Goal: Transaction & Acquisition: Book appointment/travel/reservation

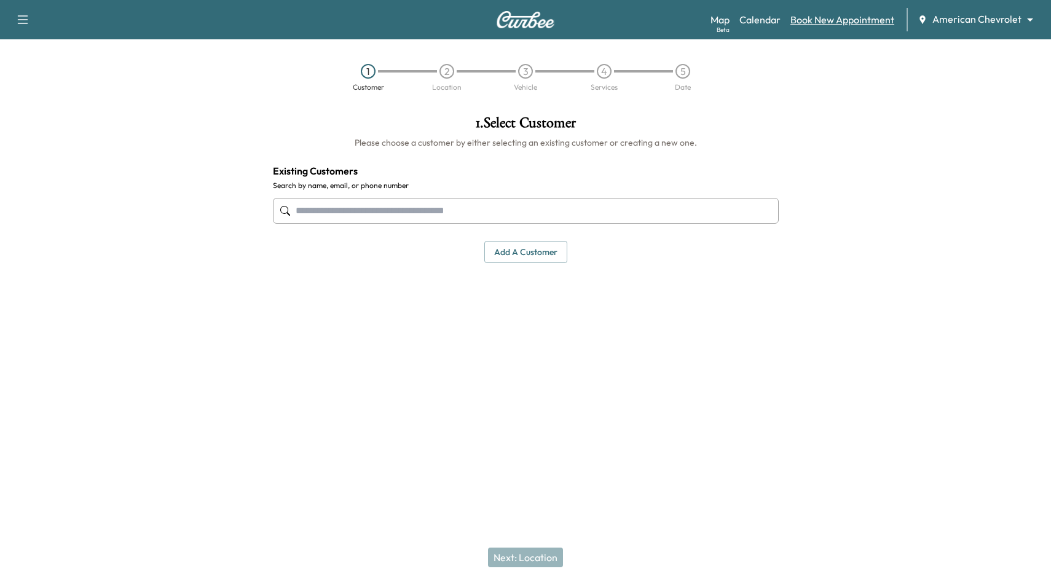
click at [839, 15] on link "Book New Appointment" at bounding box center [843, 19] width 104 height 15
click at [762, 25] on link "Calendar" at bounding box center [760, 19] width 41 height 15
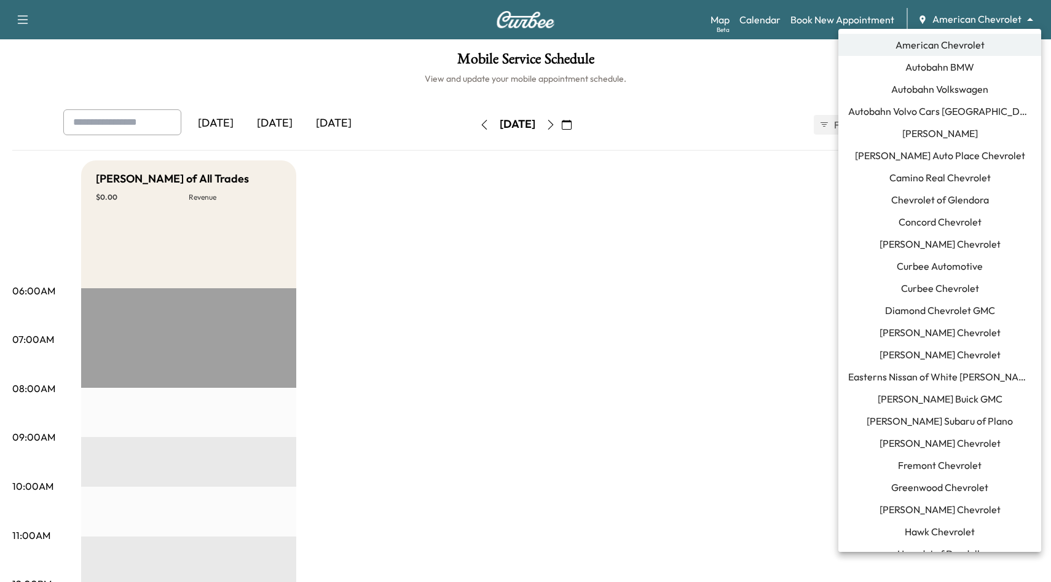
click at [975, 22] on body "Support Log Out Map Beta Calendar Book New Appointment American Chevrolet *****…" at bounding box center [525, 291] width 1051 height 582
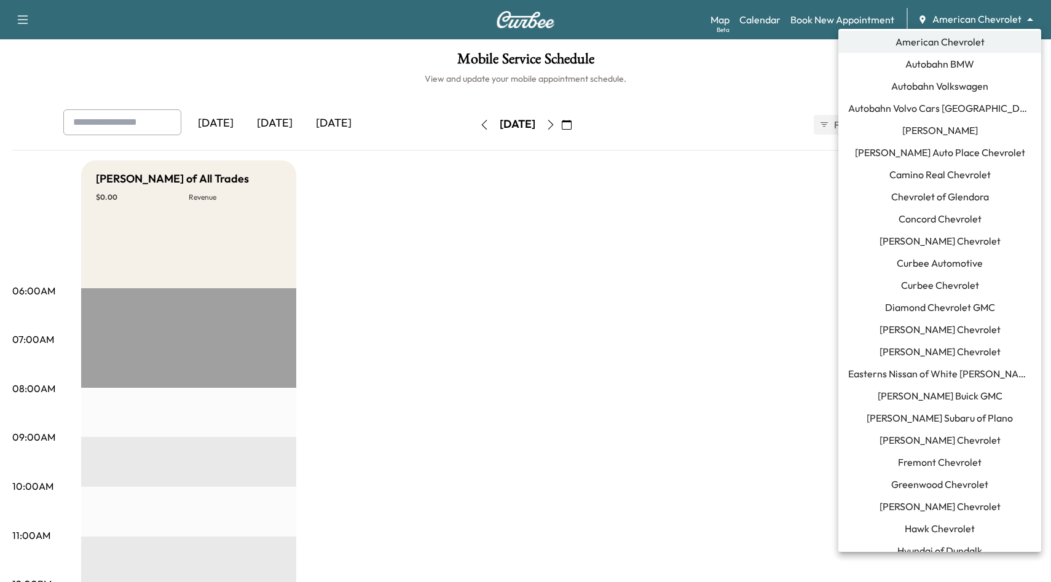
click at [945, 264] on span "Curbee Automotive" at bounding box center [940, 263] width 86 height 15
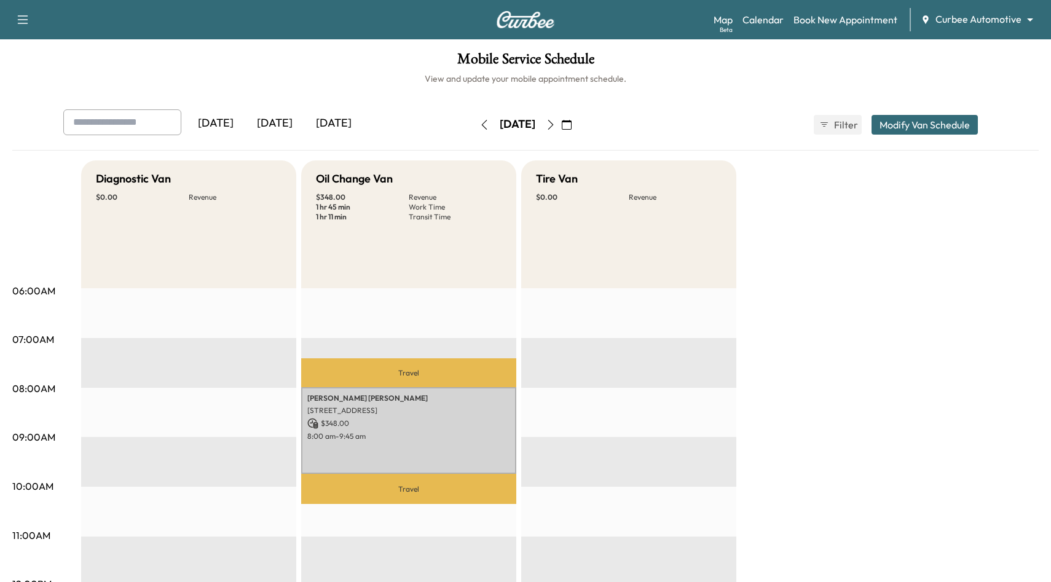
click at [556, 126] on icon "button" at bounding box center [551, 125] width 10 height 10
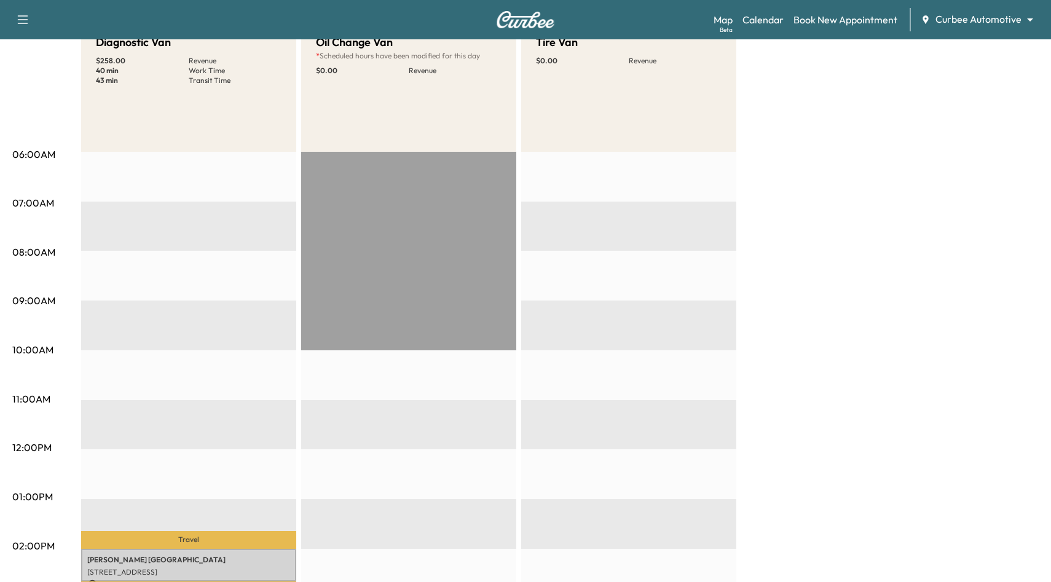
scroll to position [219, 0]
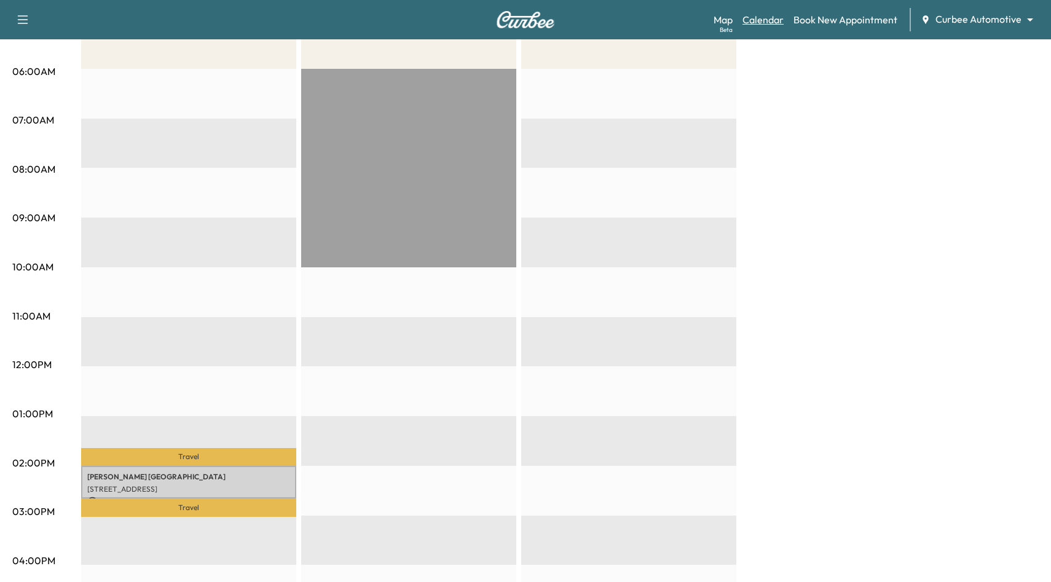
click at [765, 26] on link "Calendar" at bounding box center [763, 19] width 41 height 15
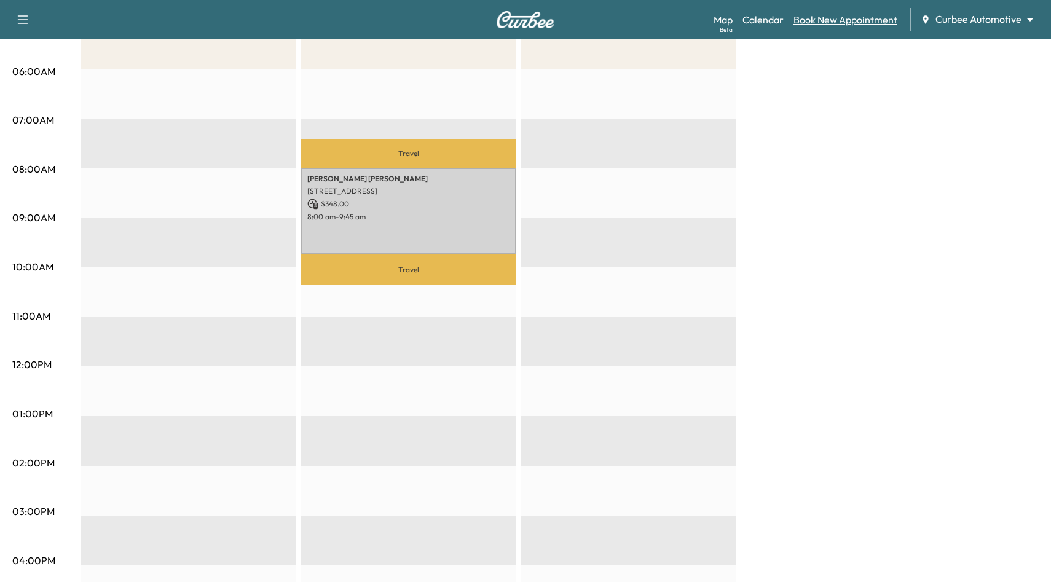
click at [842, 17] on link "Book New Appointment" at bounding box center [846, 19] width 104 height 15
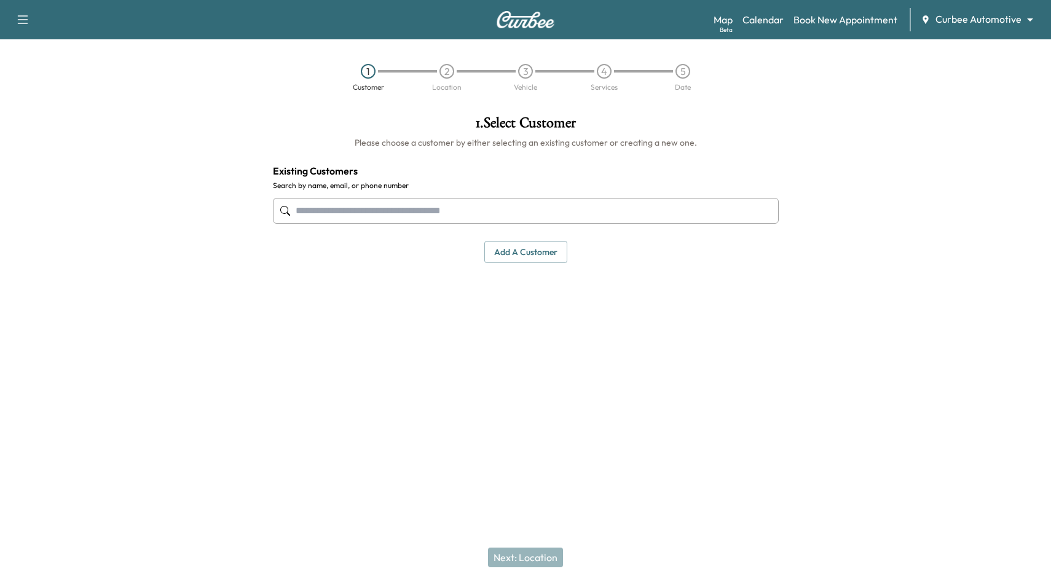
click at [539, 255] on button "Add a customer" at bounding box center [525, 252] width 83 height 23
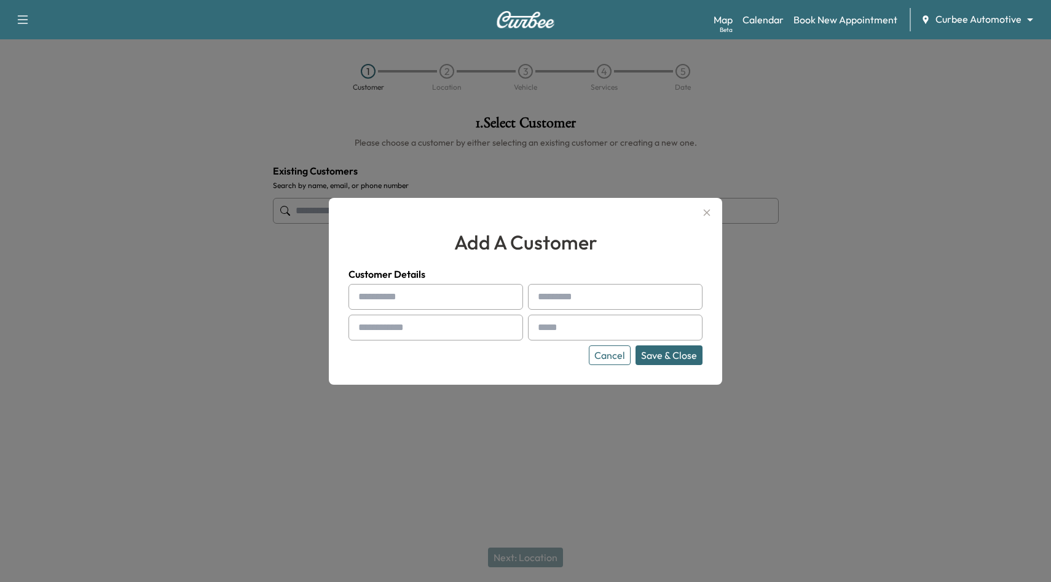
click at [601, 354] on button "Cancel" at bounding box center [610, 356] width 42 height 20
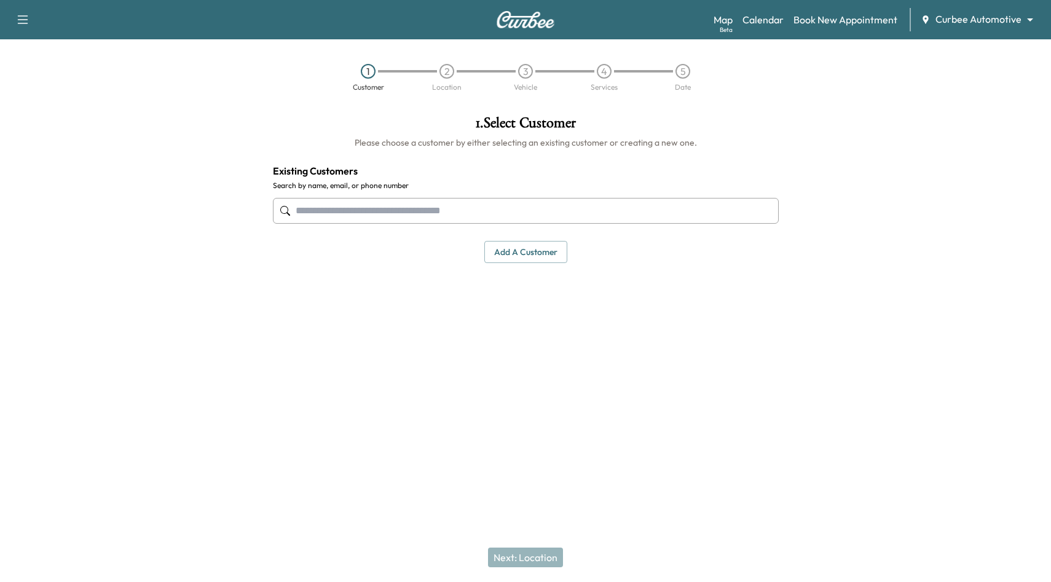
click at [529, 271] on div "1 . Select Customer Please choose a customer by either selecting an existing cu…" at bounding box center [526, 189] width 526 height 167
click at [512, 247] on button "Add a customer" at bounding box center [525, 252] width 83 height 23
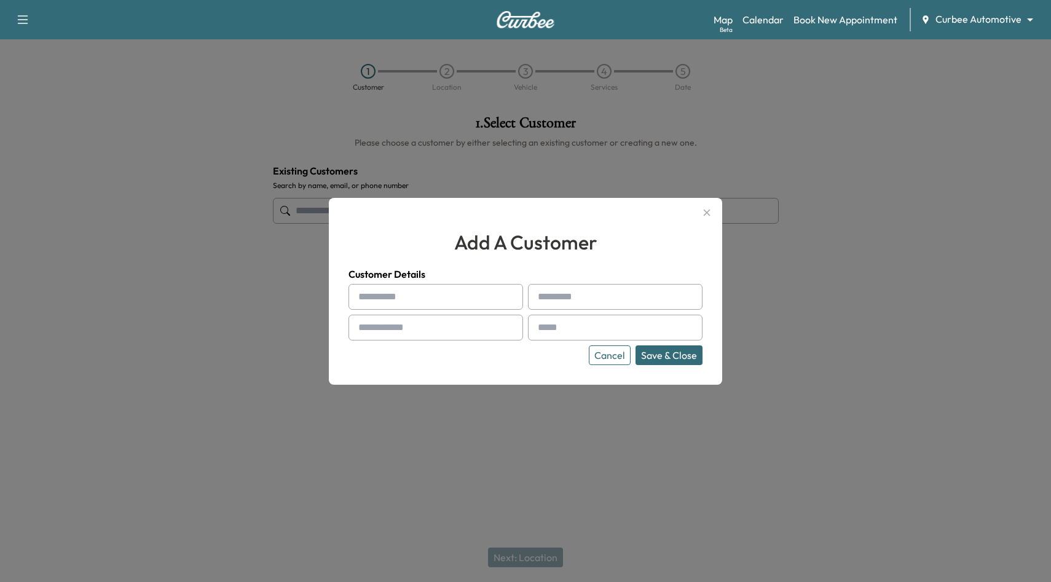
click at [710, 215] on icon "button" at bounding box center [707, 212] width 7 height 7
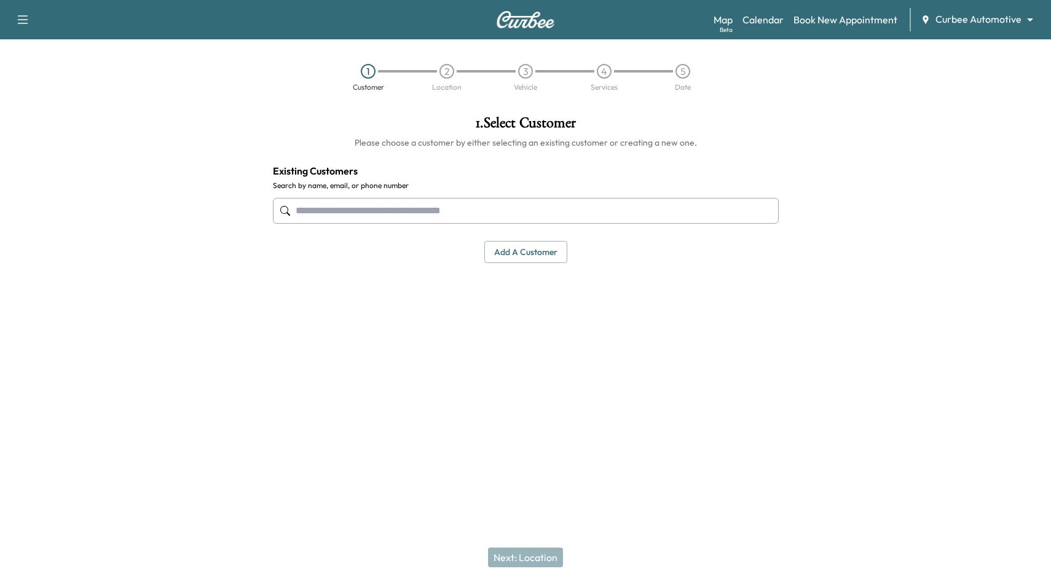
click at [662, 214] on input "text" at bounding box center [526, 211] width 506 height 26
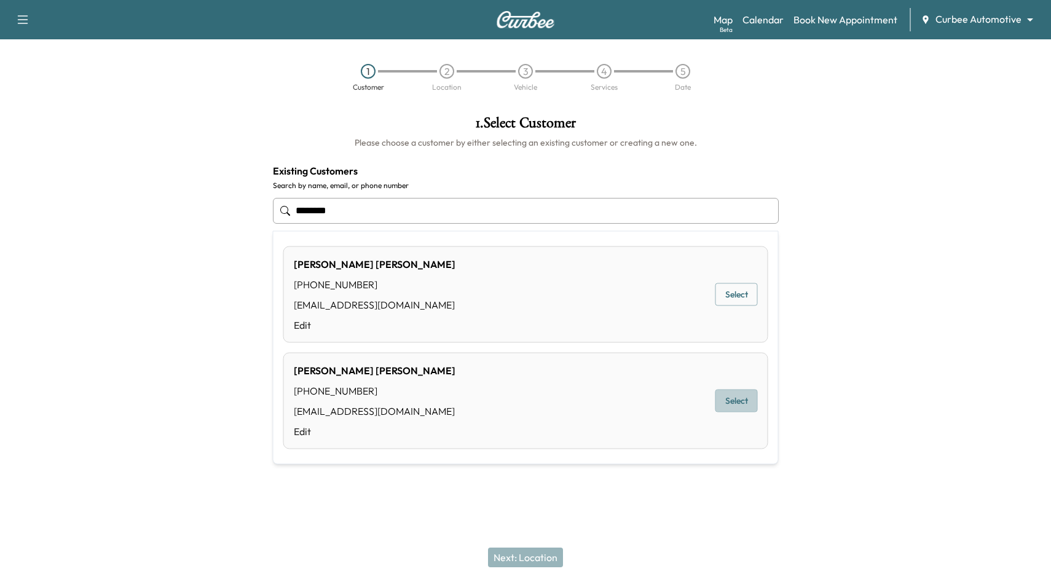
click at [741, 397] on button "Select" at bounding box center [737, 401] width 42 height 23
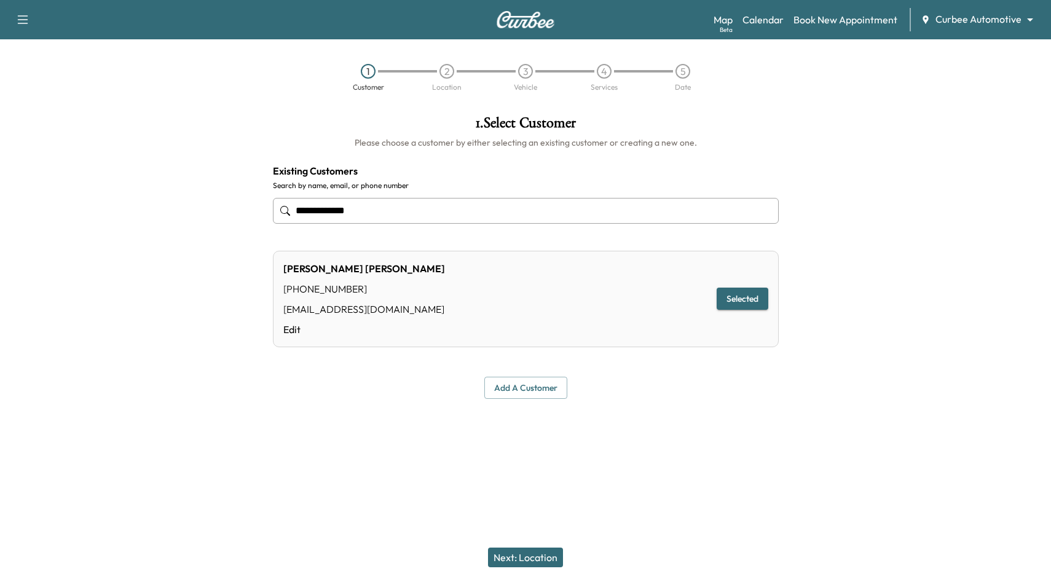
type input "**********"
click at [537, 561] on button "Next: Location" at bounding box center [525, 558] width 75 height 20
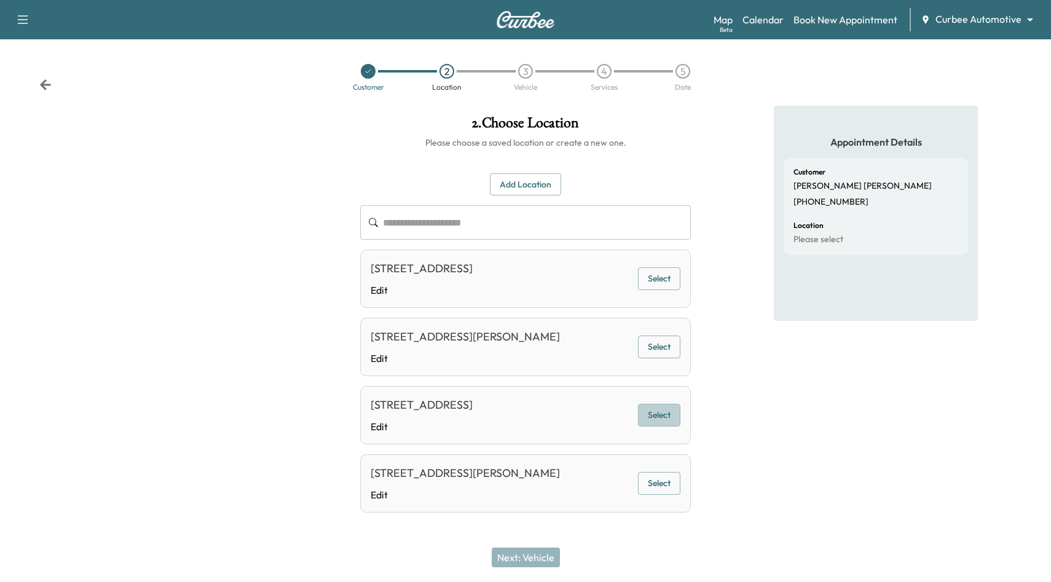
click at [673, 416] on button "Select" at bounding box center [659, 415] width 42 height 23
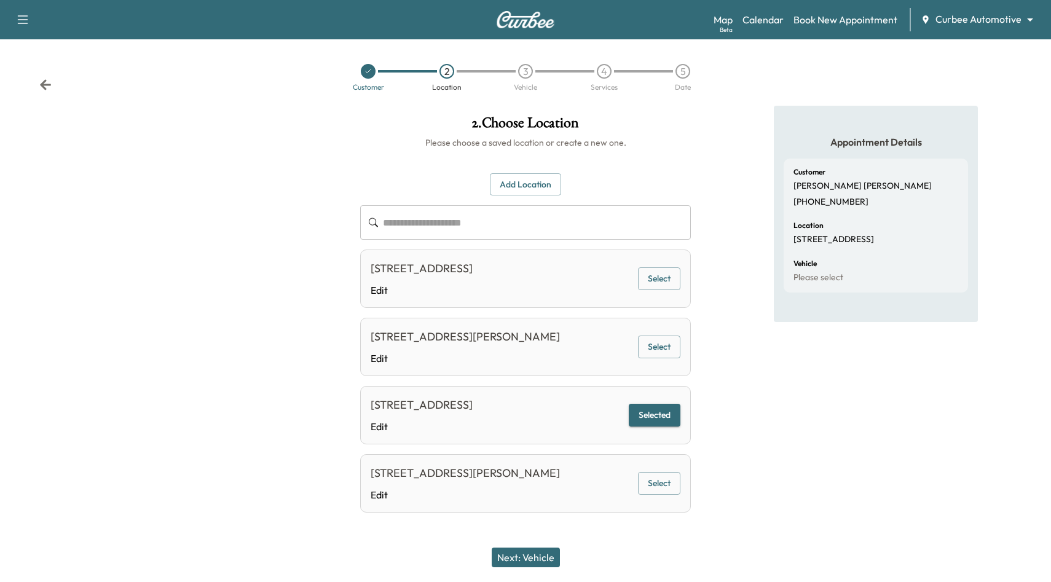
click at [523, 559] on button "Next: Vehicle" at bounding box center [526, 558] width 68 height 20
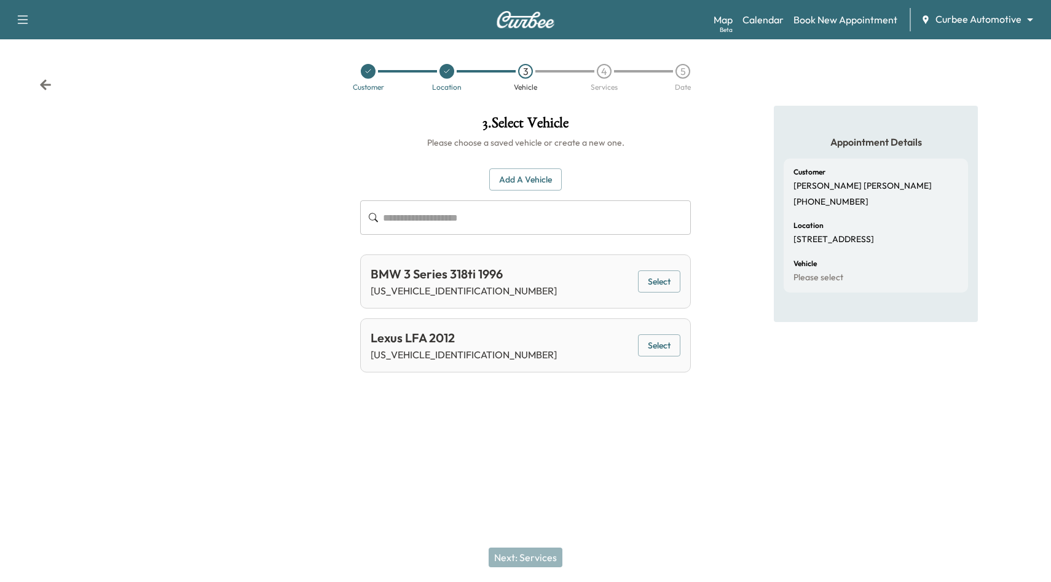
click at [664, 350] on button "Select" at bounding box center [659, 345] width 42 height 23
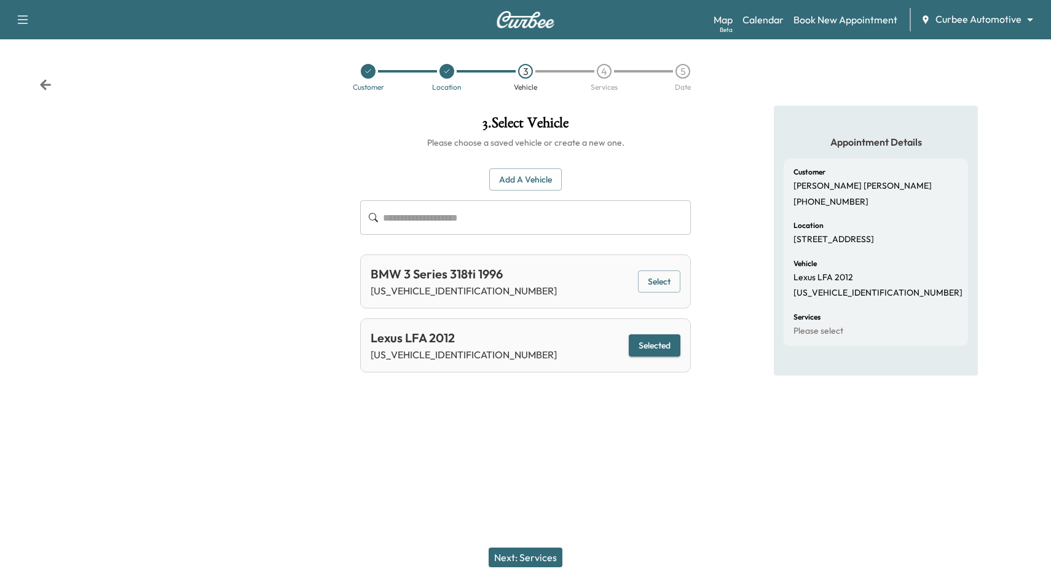
click at [524, 563] on button "Next: Services" at bounding box center [526, 558] width 74 height 20
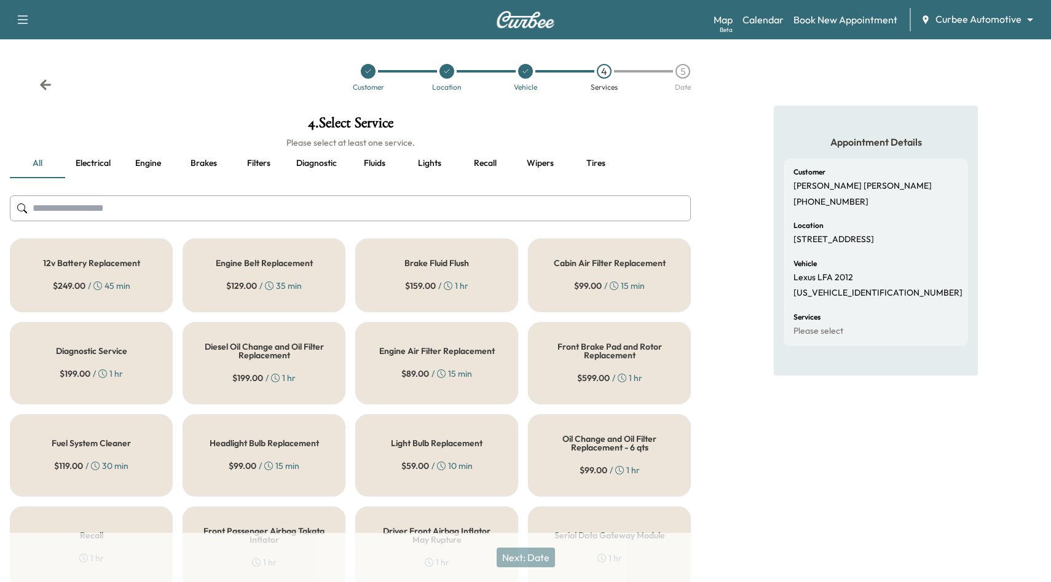
click at [285, 269] on div "Engine Belt Replacement $ 129.00 / 35 min" at bounding box center [264, 276] width 163 height 74
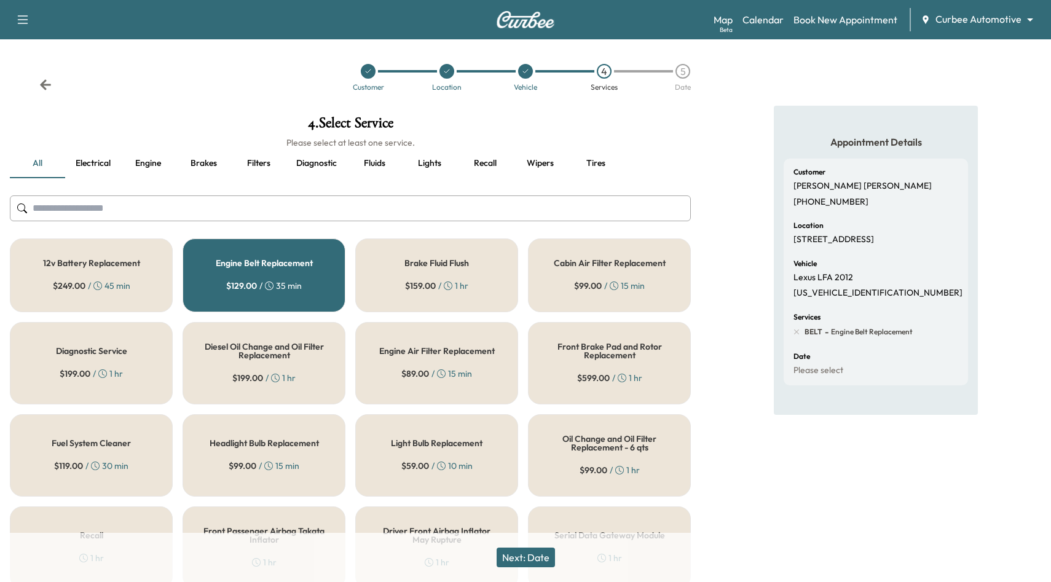
click at [416, 295] on div "Brake Fluid Flush $ 159.00 / 1 hr" at bounding box center [436, 276] width 163 height 74
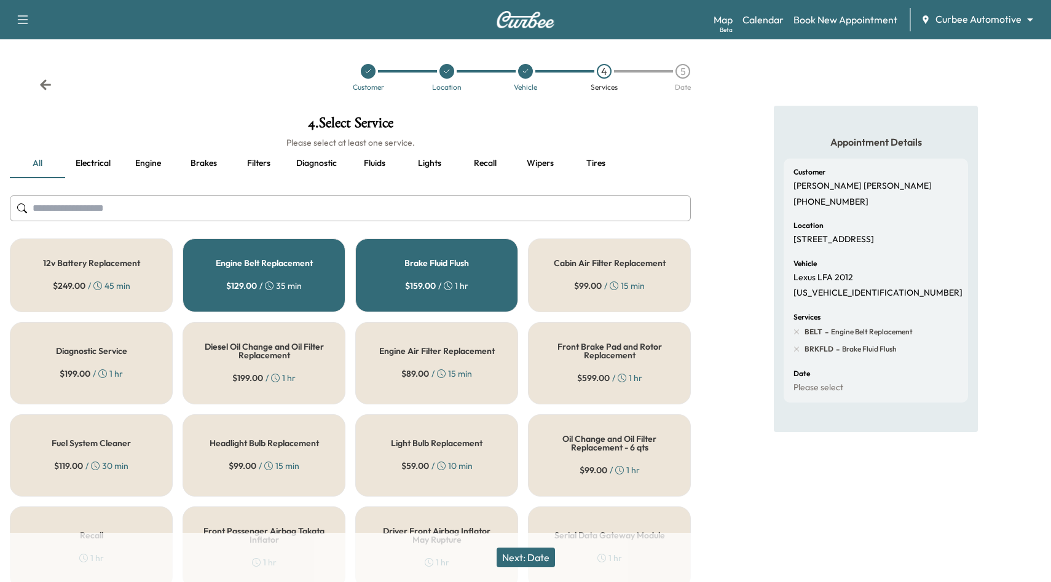
click at [531, 560] on button "Next: Date" at bounding box center [526, 558] width 58 height 20
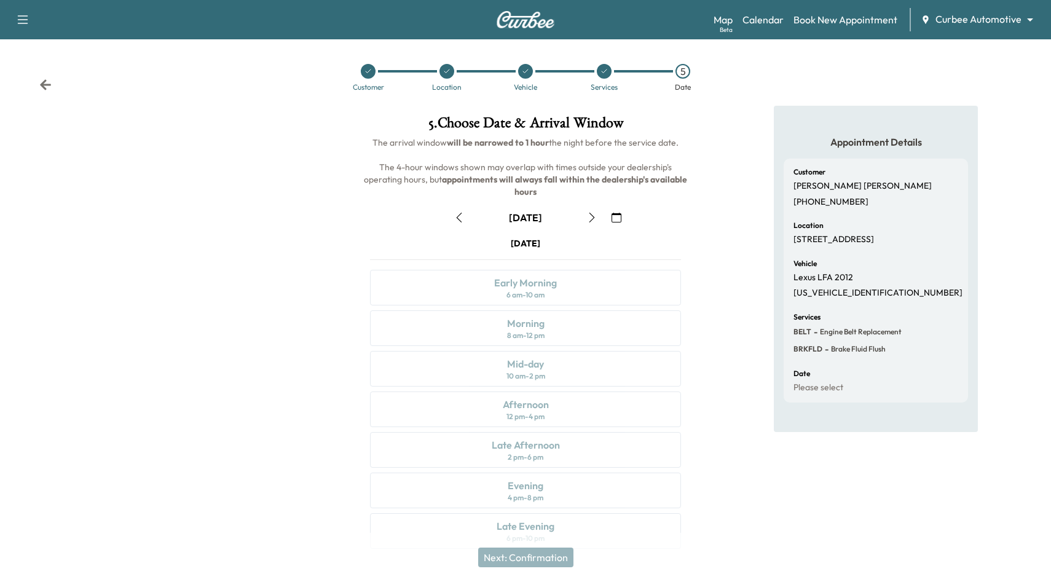
scroll to position [8, 0]
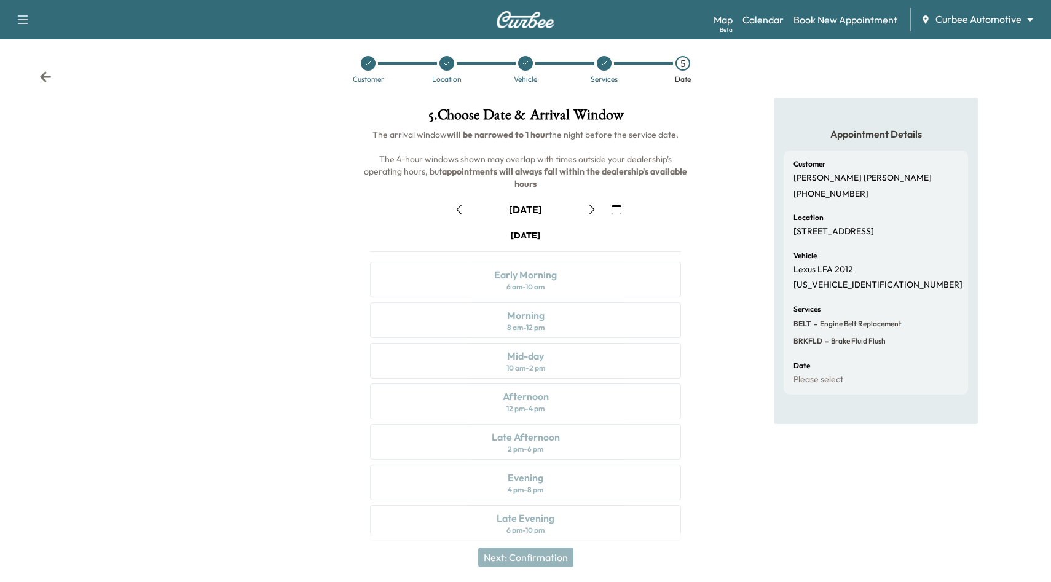
click at [578, 376] on div "[DATE] Early Morning 6 am - 10 am Morning 8 am - 12 pm Mid-day 10 am - 2 pm Aft…" at bounding box center [525, 387] width 331 height 317
click at [571, 290] on div "[DATE] Early Morning 6 am - 10 am Morning 8 am - 12 pm Mid-day 10 am - 2 pm Aft…" at bounding box center [525, 387] width 331 height 317
click at [454, 200] on button "button" at bounding box center [459, 210] width 21 height 20
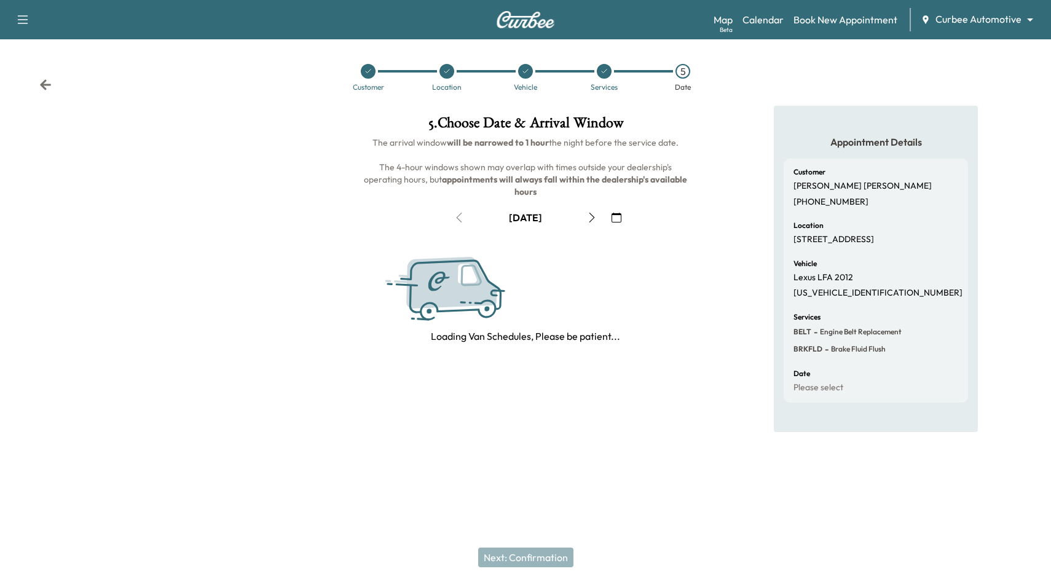
scroll to position [0, 0]
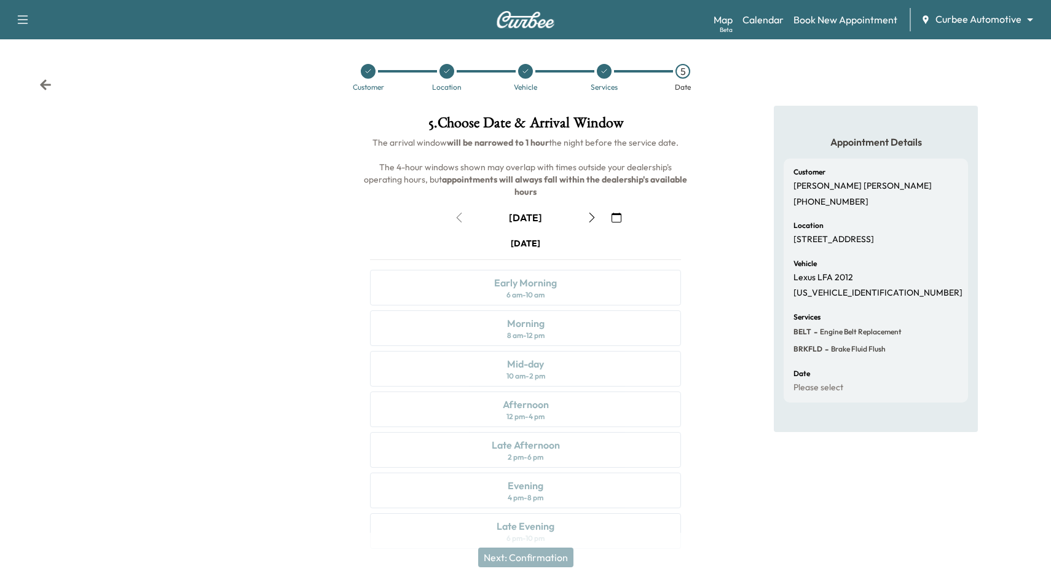
click at [564, 374] on div "[DATE] Early Morning 6 am - 10 am Morning 8 am - 12 pm Mid-day 10 am - 2 pm Aft…" at bounding box center [525, 395] width 331 height 317
click at [590, 213] on icon "button" at bounding box center [592, 218] width 10 height 10
click at [591, 401] on div "[DATE] Early Morning 6 am - 10 am Morning 8 am - 12 pm Mid-day 10 am - 2 pm Aft…" at bounding box center [525, 395] width 331 height 317
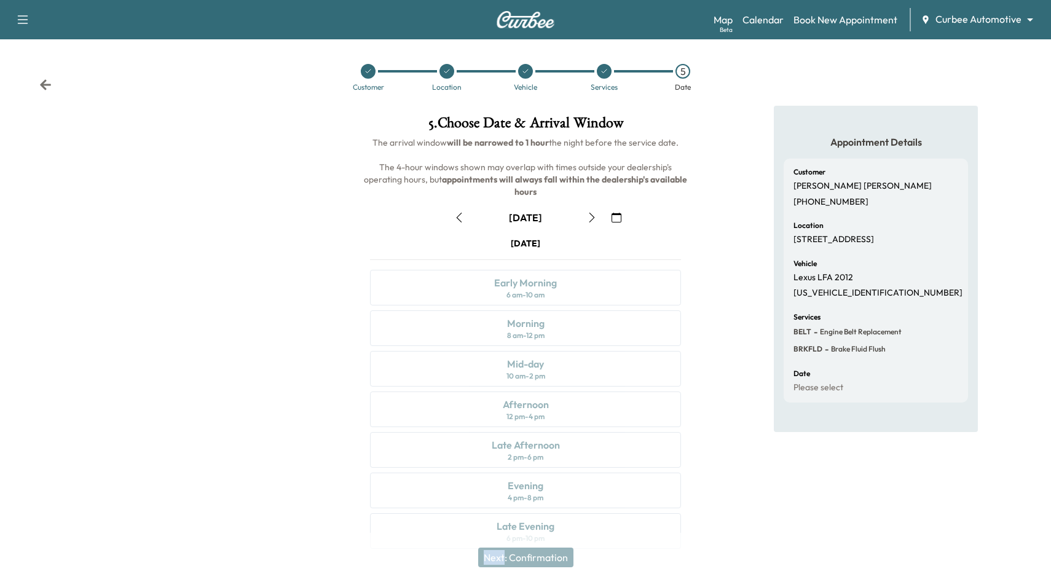
scroll to position [8, 0]
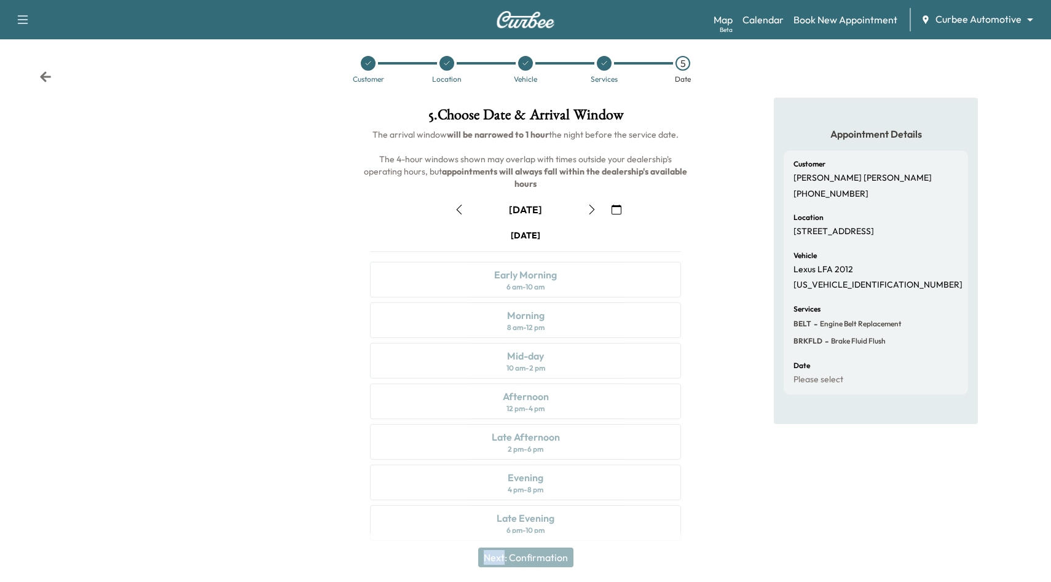
click at [535, 540] on div "Next: Confirmation" at bounding box center [525, 557] width 1051 height 49
click at [536, 563] on div "Next: Confirmation" at bounding box center [525, 557] width 1051 height 49
click at [585, 200] on button "button" at bounding box center [592, 210] width 21 height 20
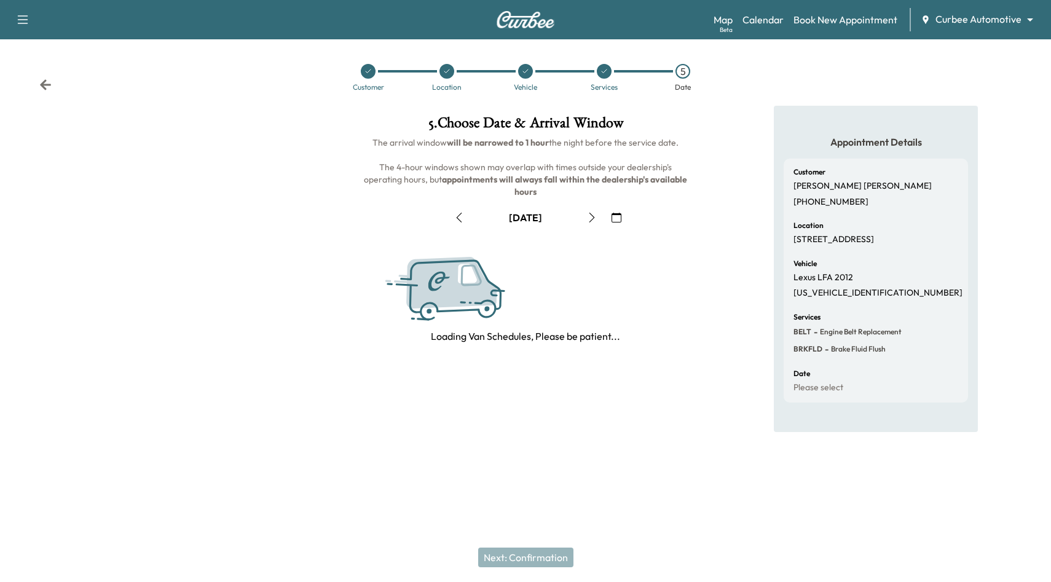
scroll to position [0, 0]
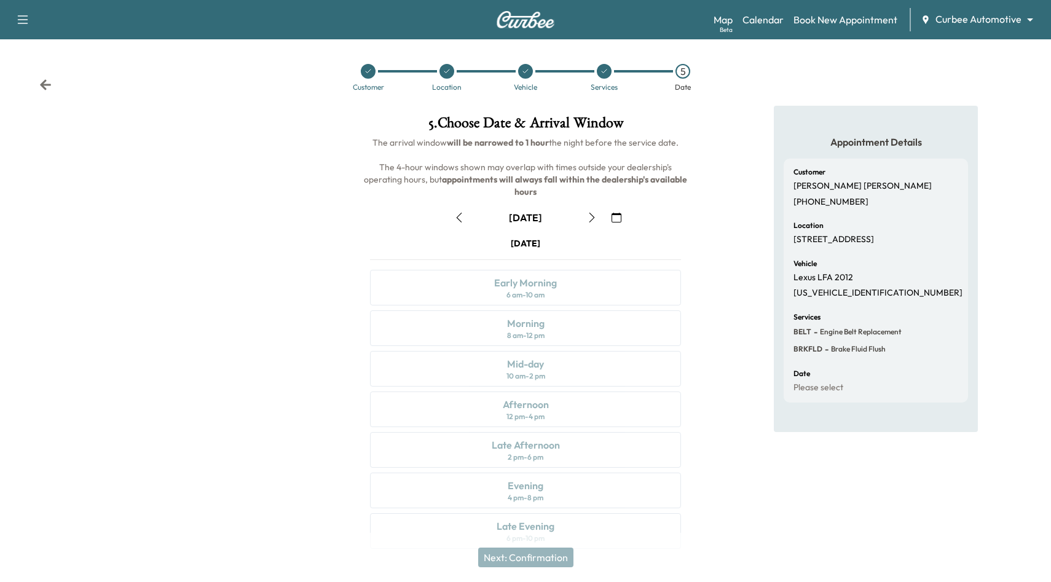
click at [564, 408] on div "[DATE] Early Morning 6 am - 10 am Morning 8 am - 12 pm Mid-day 10 am - 2 pm Aft…" at bounding box center [525, 395] width 331 height 317
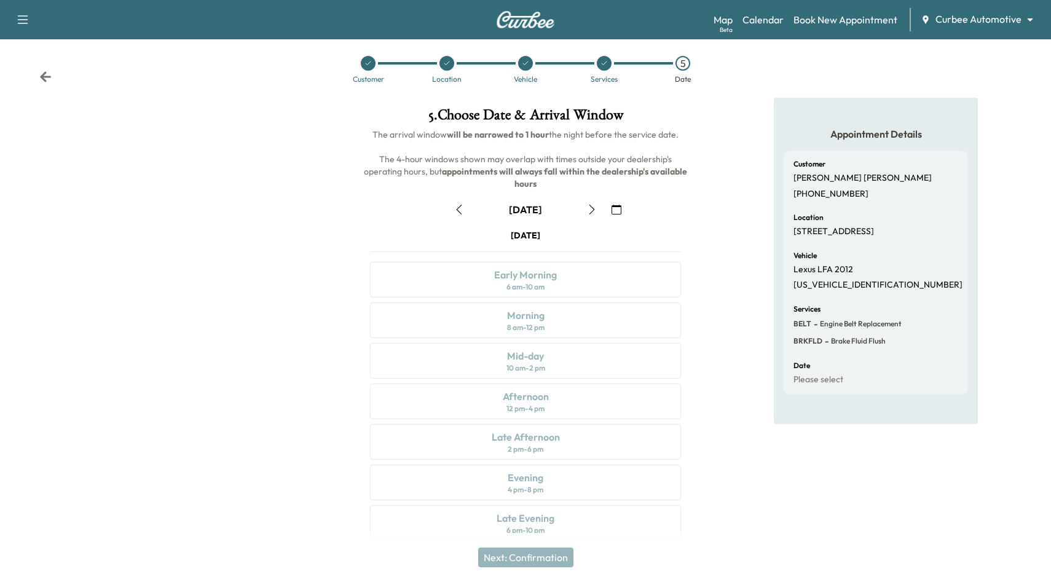
click at [459, 205] on icon "button" at bounding box center [460, 210] width 6 height 10
click at [542, 517] on div "[DATE] Early Morning 6 am - 10 am Morning 8 am - 12 pm Mid-day 10 am - 2 pm Aft…" at bounding box center [525, 387] width 331 height 317
click at [989, 19] on body "Support Log Out Map Beta Calendar Book New Appointment Curbee Automotive ******…" at bounding box center [525, 283] width 1051 height 582
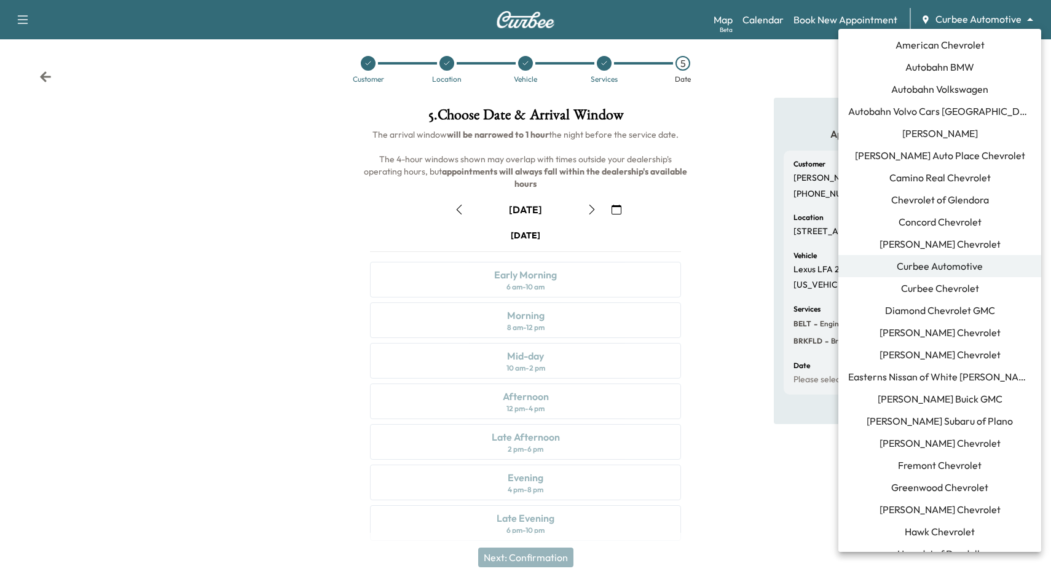
click at [753, 196] on div at bounding box center [525, 291] width 1051 height 582
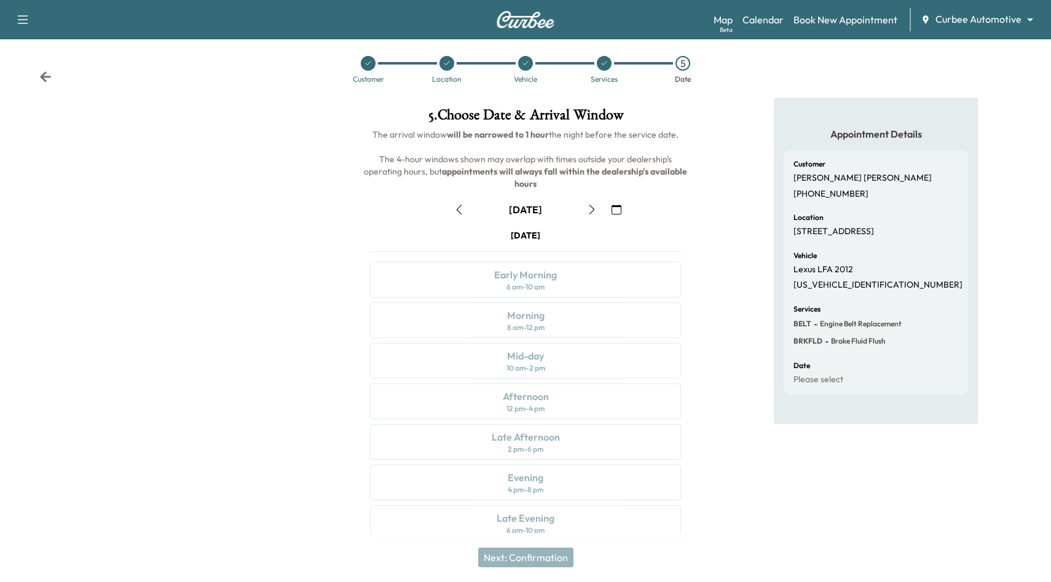
click at [978, 20] on body "Support Log Out Map Beta Calendar Book New Appointment Curbee Automotive ******…" at bounding box center [525, 283] width 1051 height 582
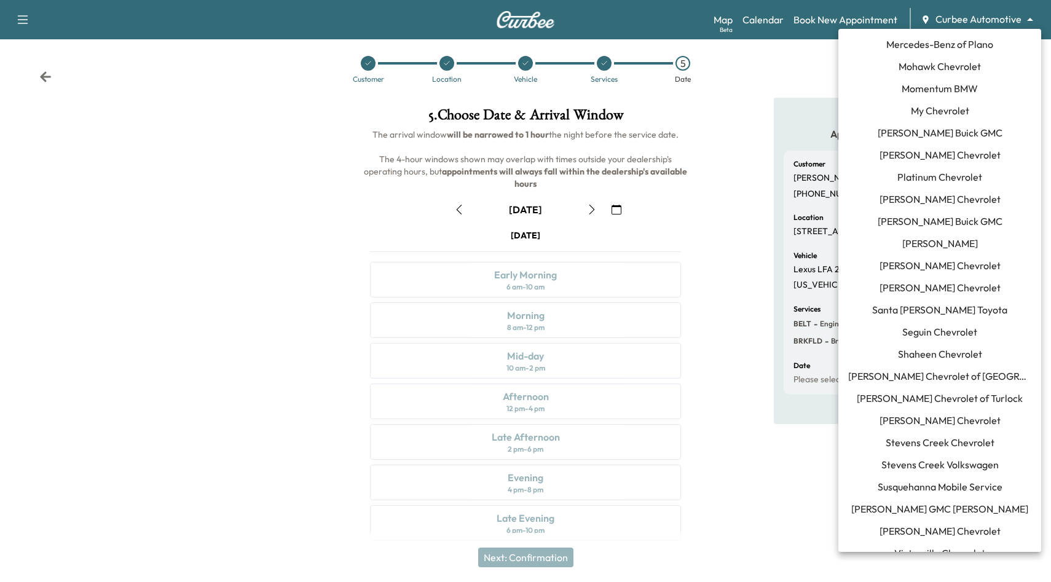
scroll to position [837, 0]
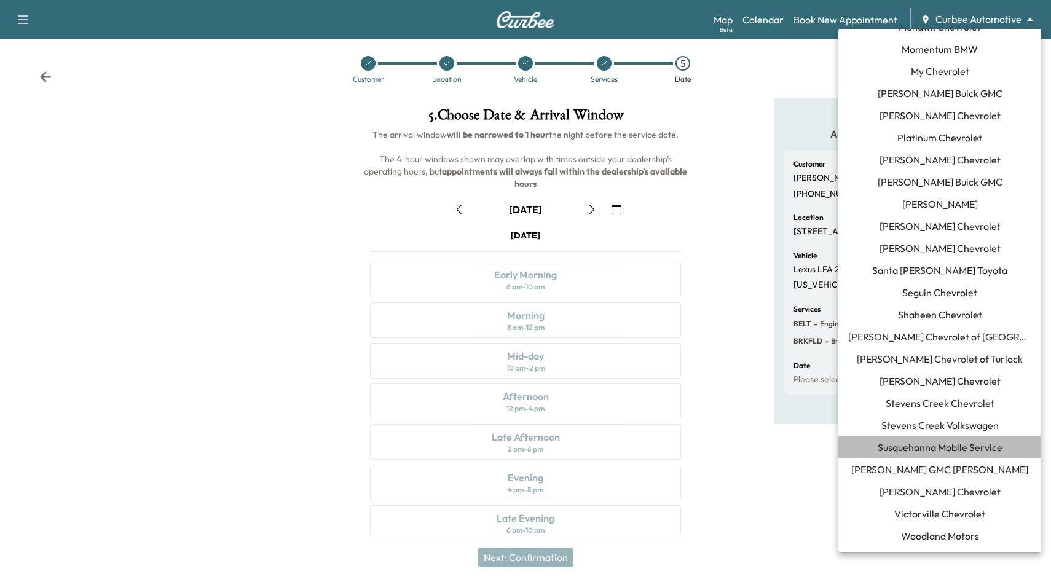
click at [958, 449] on span "Susquehanna Mobile Service" at bounding box center [940, 447] width 125 height 15
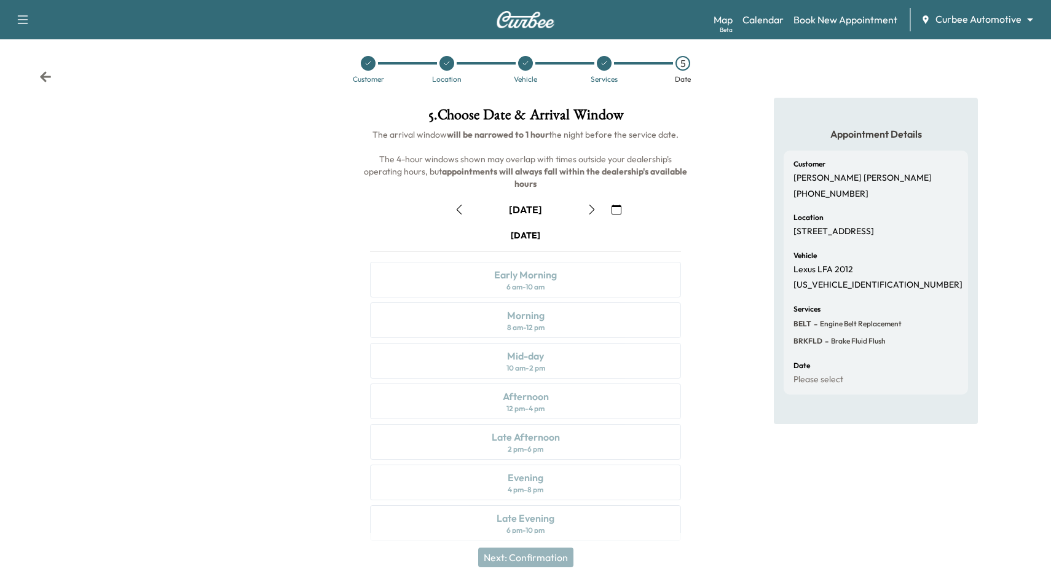
scroll to position [0, 0]
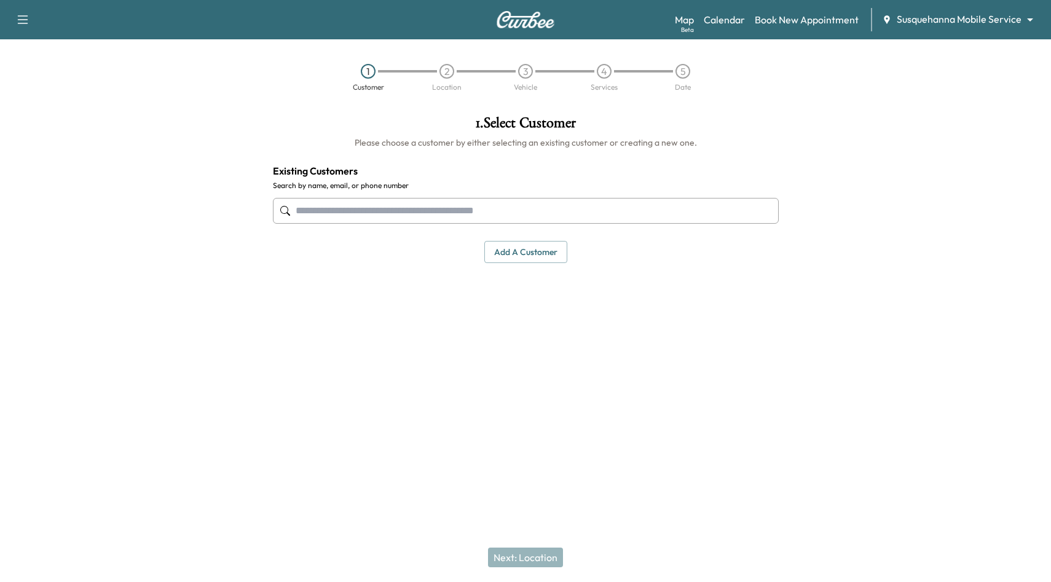
click at [947, 30] on div "Map Beta Calendar Book New Appointment Susquehanna Mobile Service ******** ​" at bounding box center [858, 19] width 366 height 23
click at [945, 21] on body "Support Log Out Map Beta Calendar Book New Appointment Susquehanna Mobile Servi…" at bounding box center [525, 291] width 1051 height 582
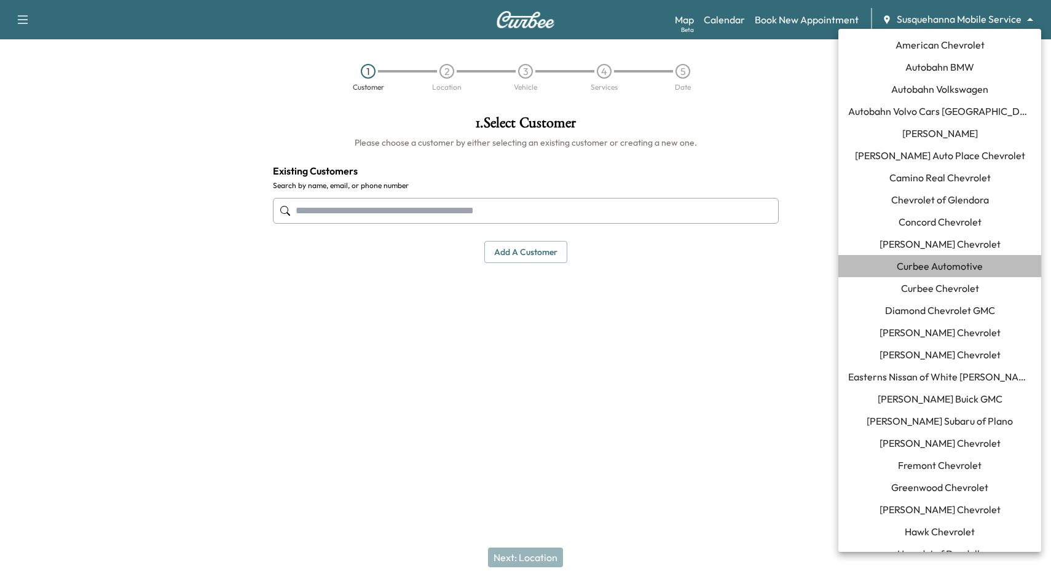
click at [976, 273] on span "Curbee Automotive" at bounding box center [940, 266] width 86 height 15
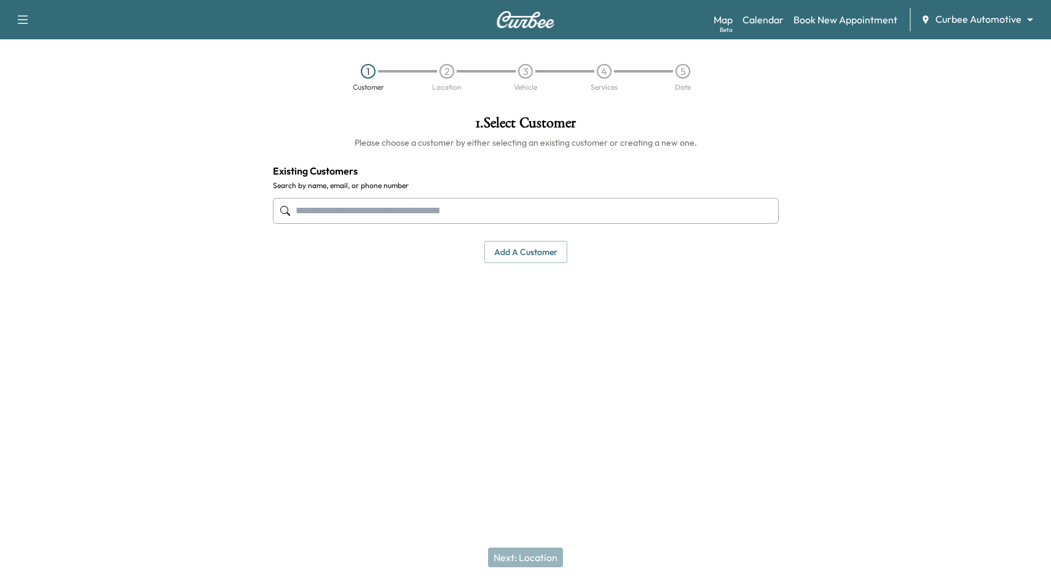
click at [583, 214] on input "text" at bounding box center [526, 211] width 506 height 26
type input "*"
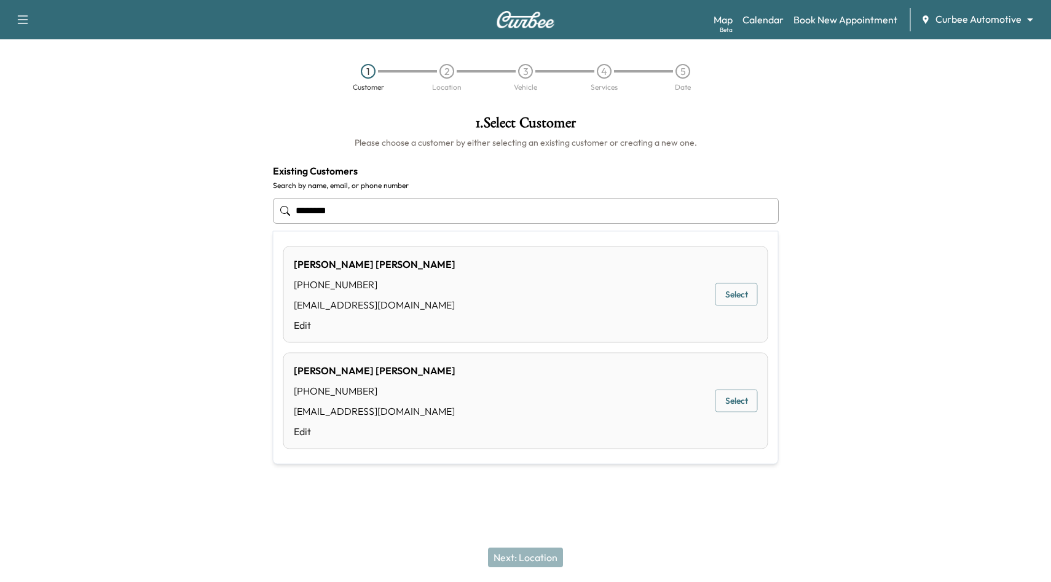
click at [741, 404] on button "Select" at bounding box center [737, 401] width 42 height 23
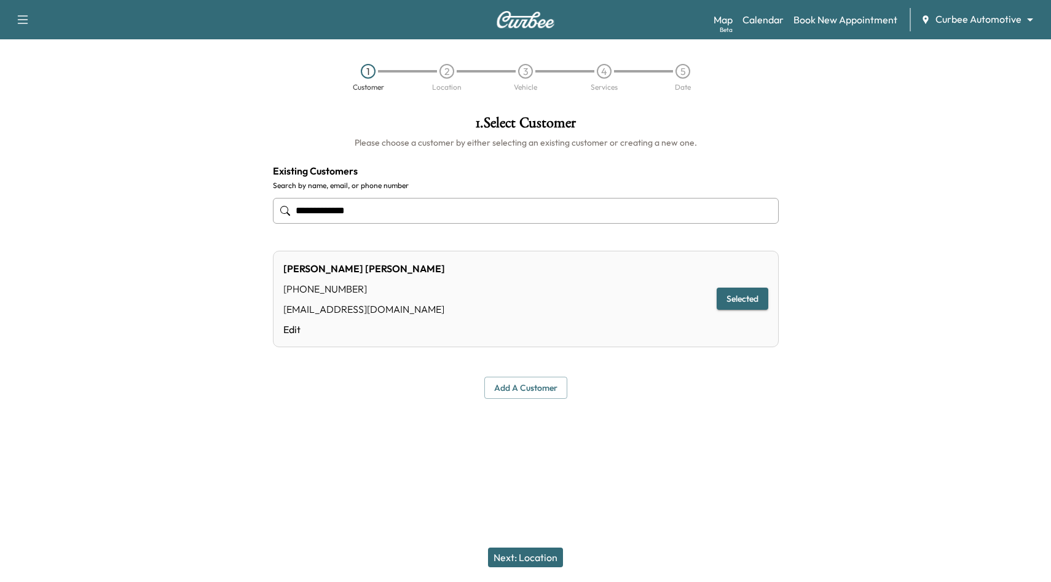
type input "**********"
click at [745, 299] on button "Selected" at bounding box center [743, 299] width 52 height 23
click at [748, 308] on button "Selected" at bounding box center [743, 299] width 52 height 23
click at [740, 298] on button "Selected" at bounding box center [743, 299] width 52 height 23
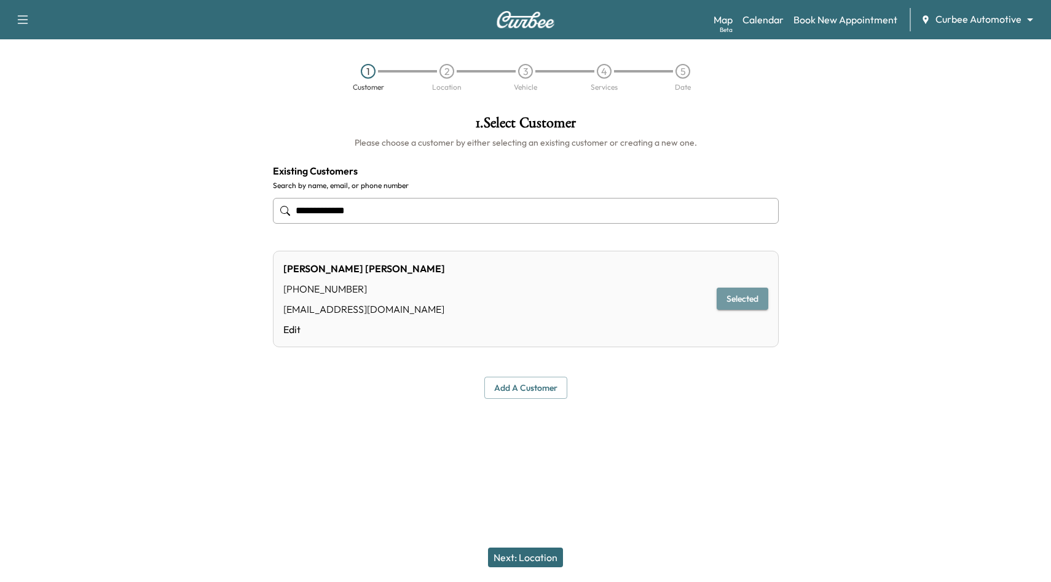
click at [745, 309] on button "Selected" at bounding box center [743, 299] width 52 height 23
click at [545, 556] on button "Next: Location" at bounding box center [525, 558] width 75 height 20
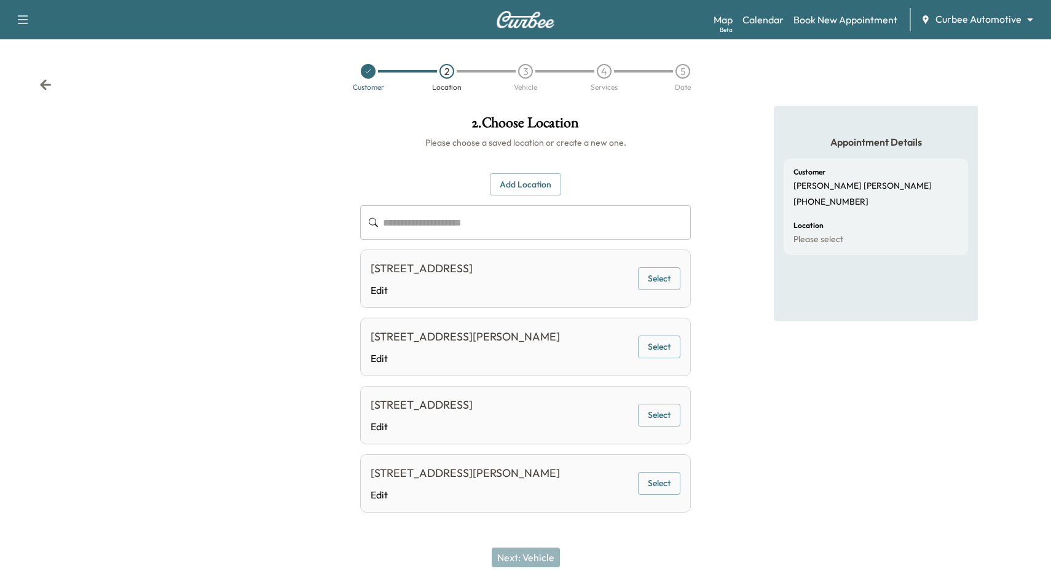
click at [668, 484] on button "Select" at bounding box center [659, 483] width 42 height 23
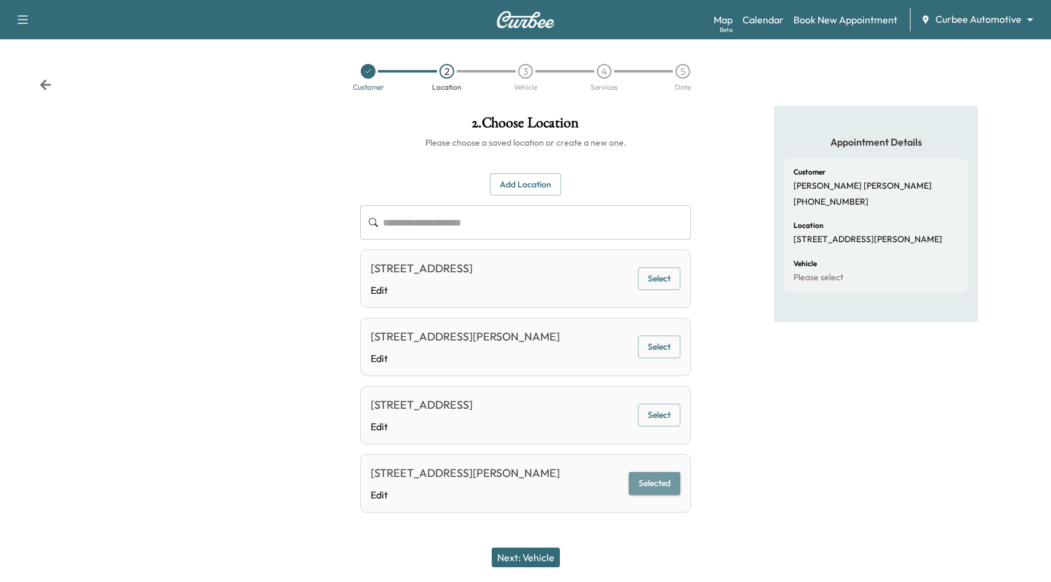
click at [664, 484] on button "Selected" at bounding box center [655, 483] width 52 height 23
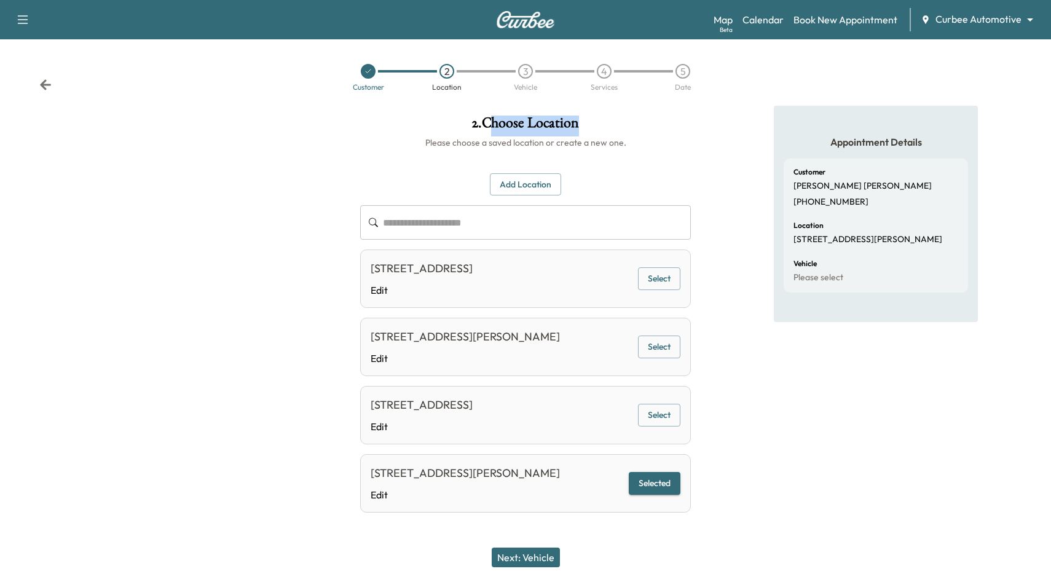
drag, startPoint x: 491, startPoint y: 120, endPoint x: 585, endPoint y: 119, distance: 94.1
click at [585, 119] on h1 "2 . Choose Location" at bounding box center [525, 126] width 331 height 21
click at [538, 556] on button "Next: Vehicle" at bounding box center [526, 558] width 68 height 20
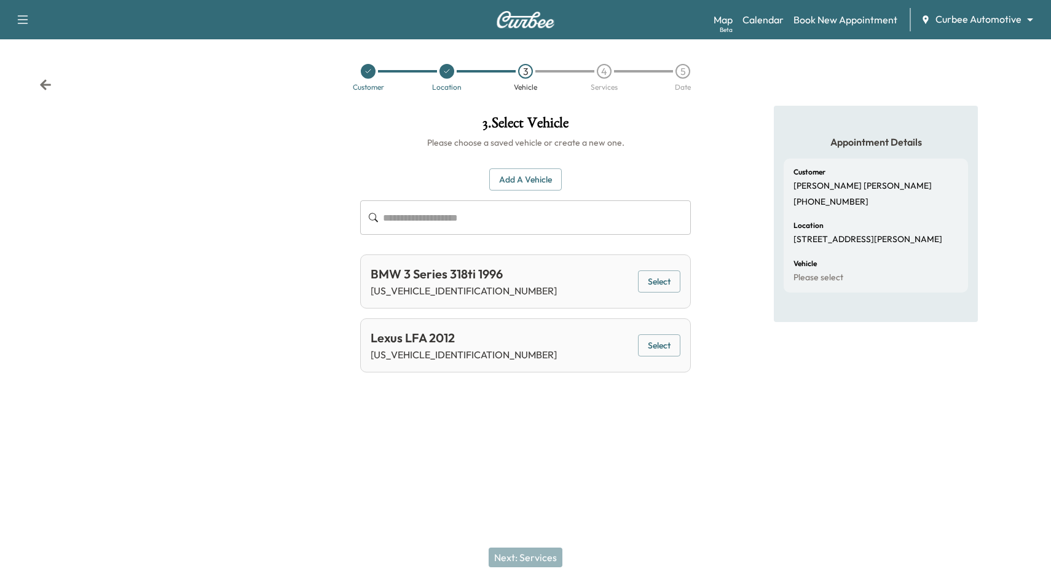
click at [665, 290] on button "Select" at bounding box center [659, 282] width 42 height 23
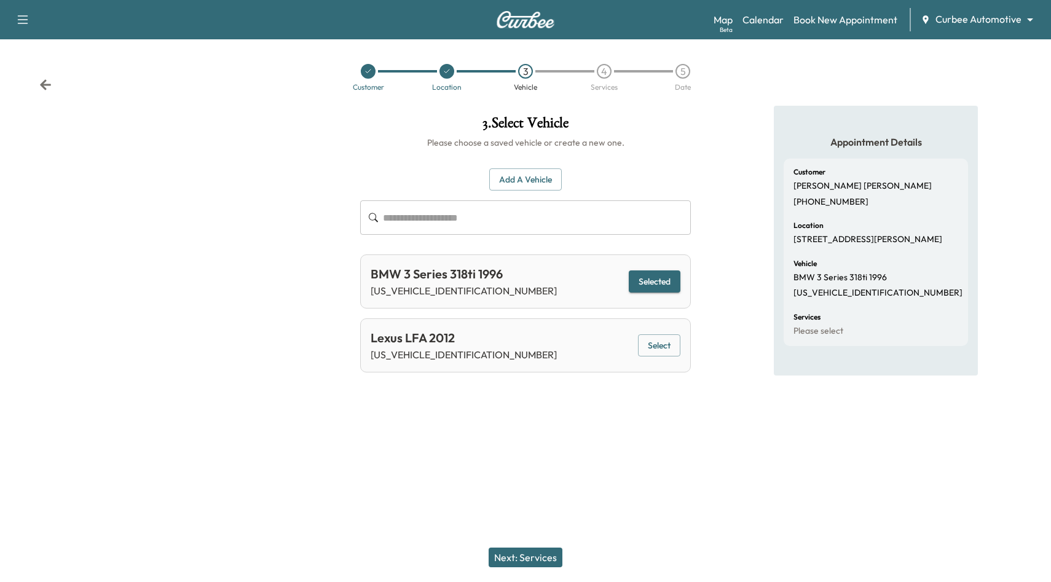
click at [533, 553] on button "Next: Services" at bounding box center [526, 558] width 74 height 20
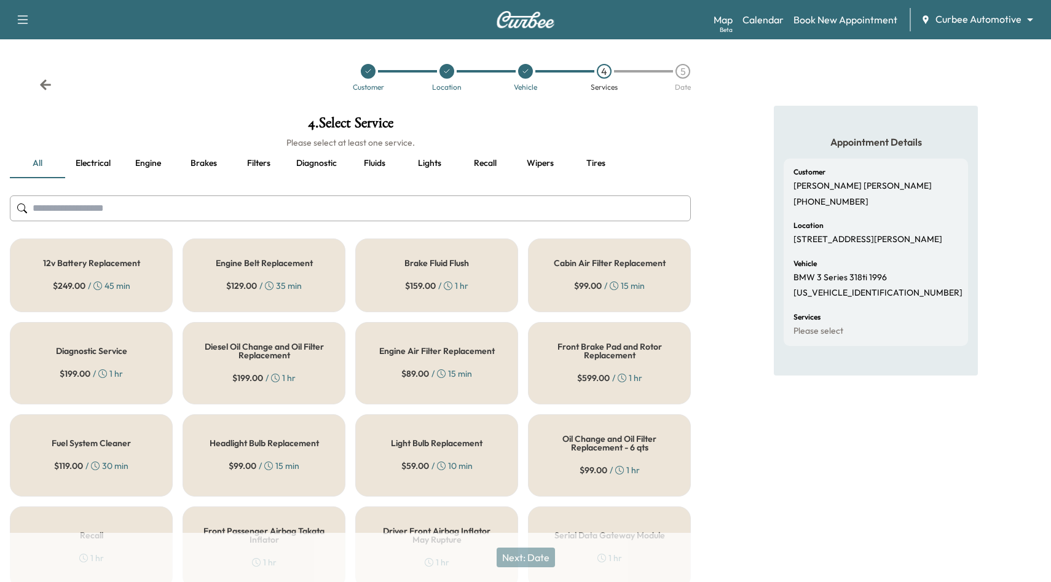
click at [582, 360] on div "Front Brake Pad and Rotor Replacement $ 599.00 / 1 hr" at bounding box center [609, 363] width 163 height 82
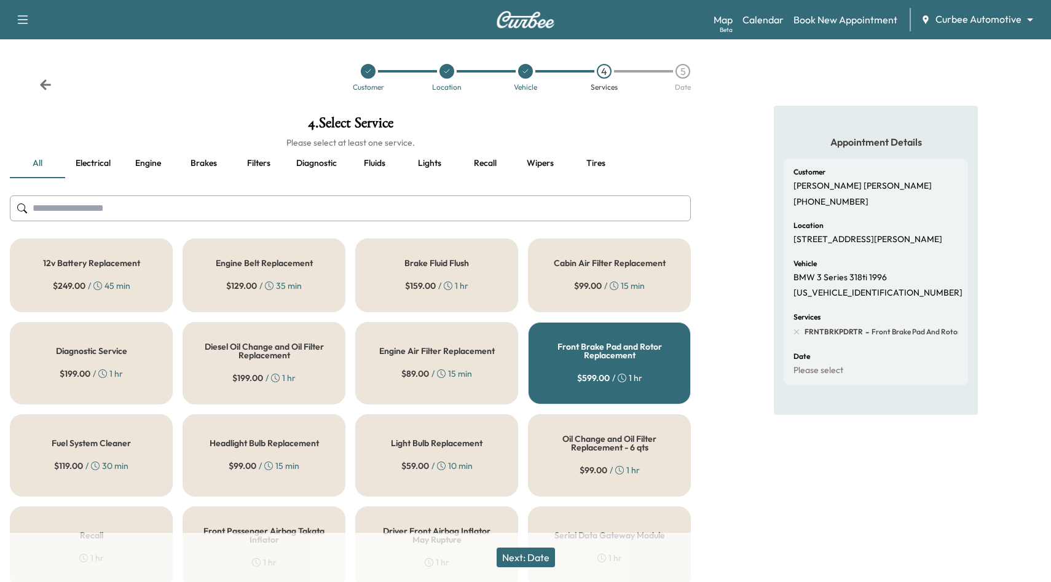
click at [567, 280] on div "Cabin Air Filter Replacement $ 99.00 / 15 min" at bounding box center [609, 276] width 163 height 74
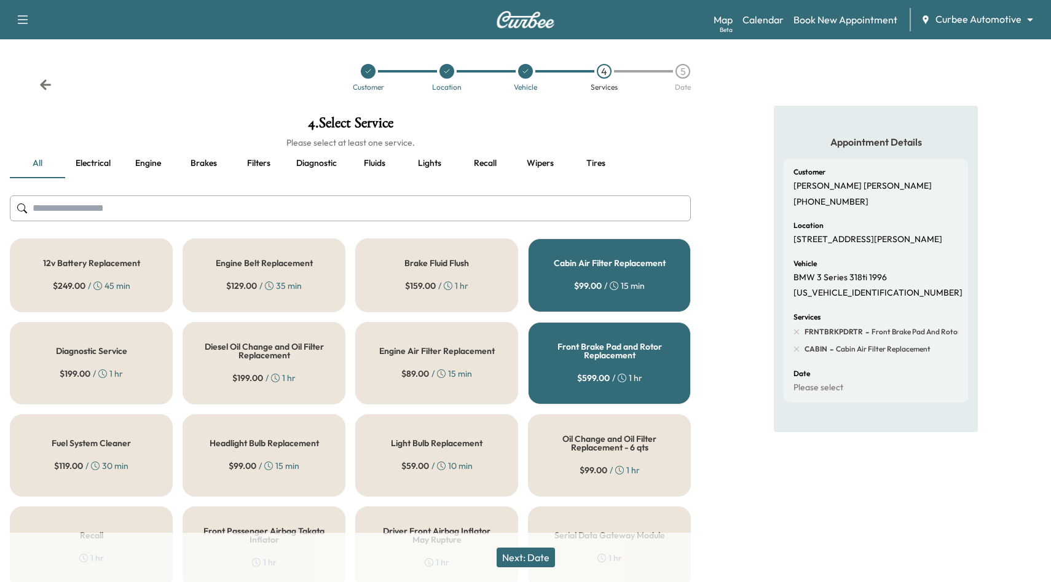
click at [531, 559] on button "Next: Date" at bounding box center [526, 558] width 58 height 20
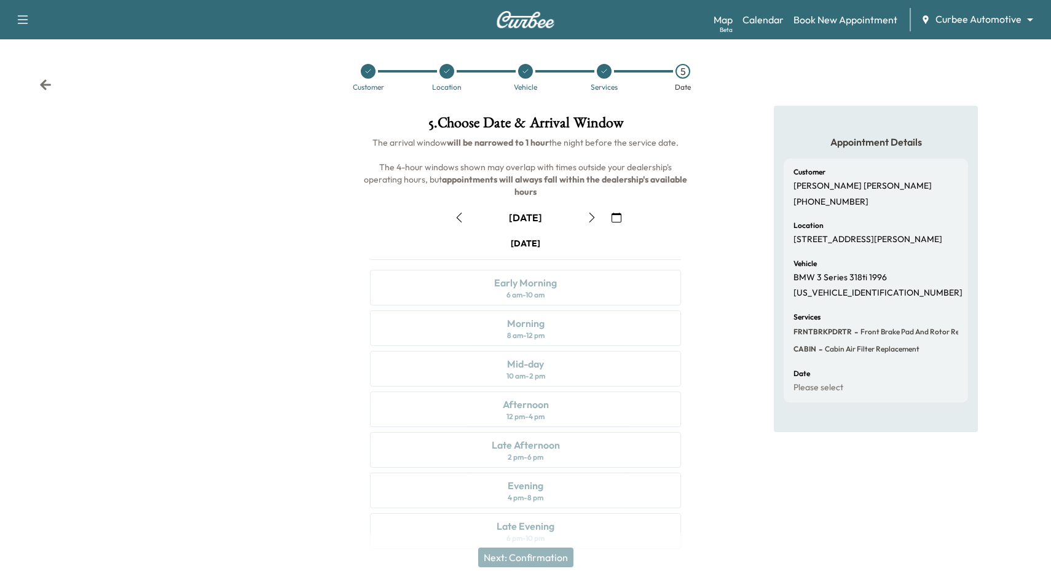
scroll to position [8, 0]
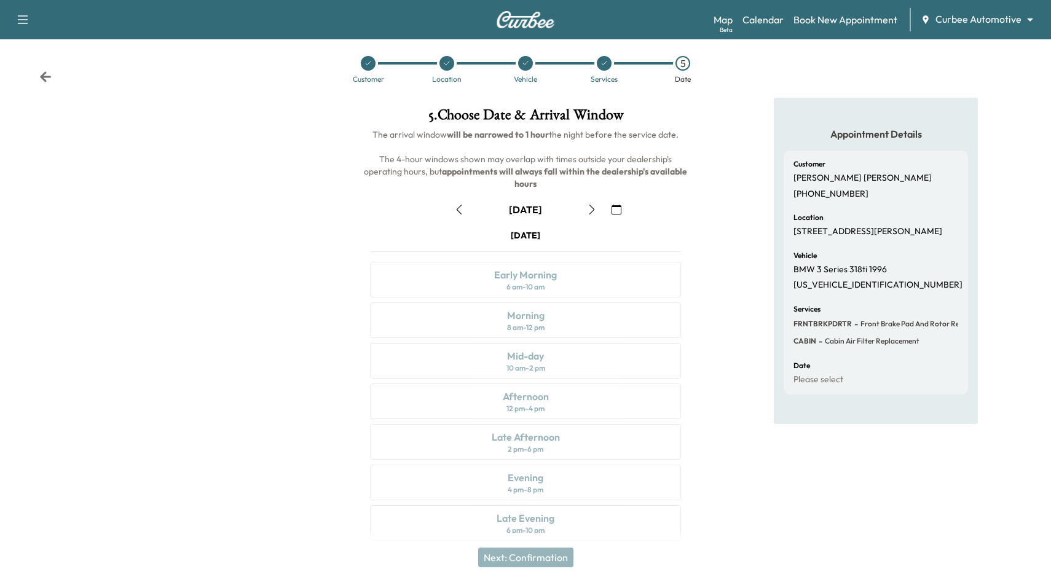
click at [541, 465] on div "[DATE] Early Morning 6 am - 10 am Morning 8 am - 12 pm Mid-day 10 am - 2 pm Aft…" at bounding box center [525, 387] width 331 height 317
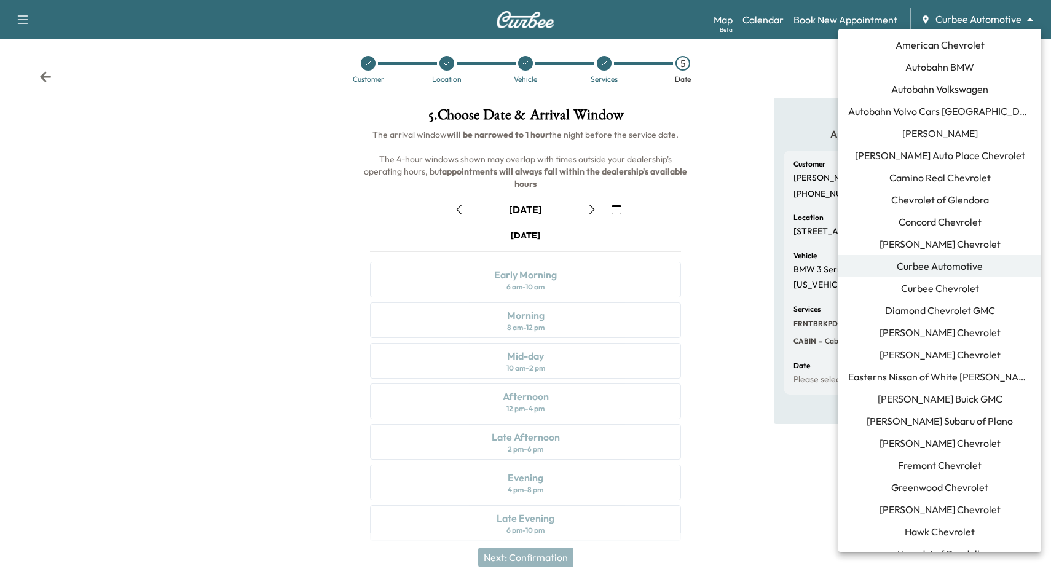
click at [968, 21] on body "Support Log Out Map Beta Calendar Book New Appointment Curbee Automotive ******…" at bounding box center [525, 283] width 1051 height 582
click at [969, 57] on li "Autobahn BMW" at bounding box center [940, 67] width 203 height 22
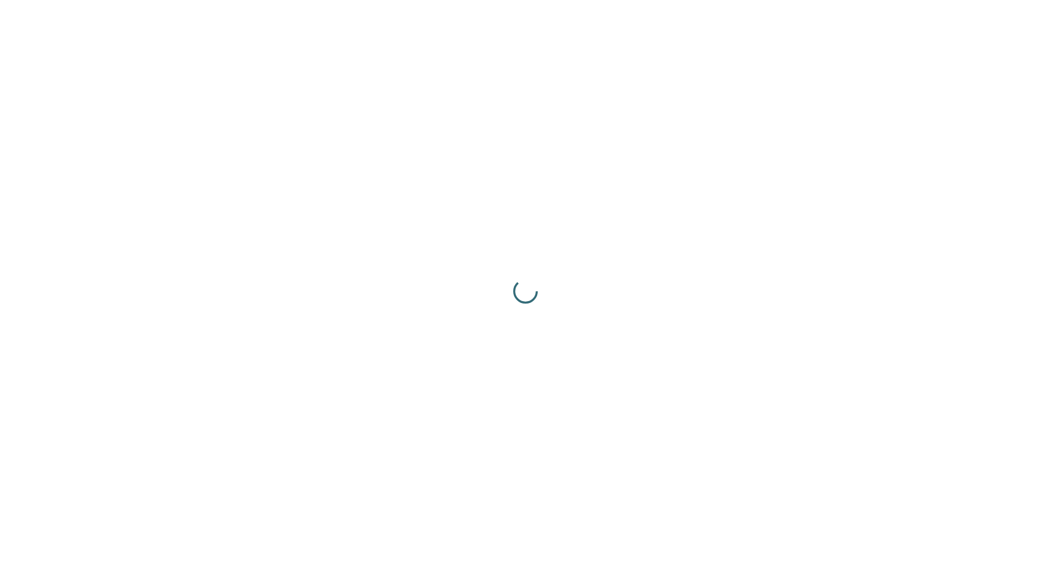
scroll to position [0, 0]
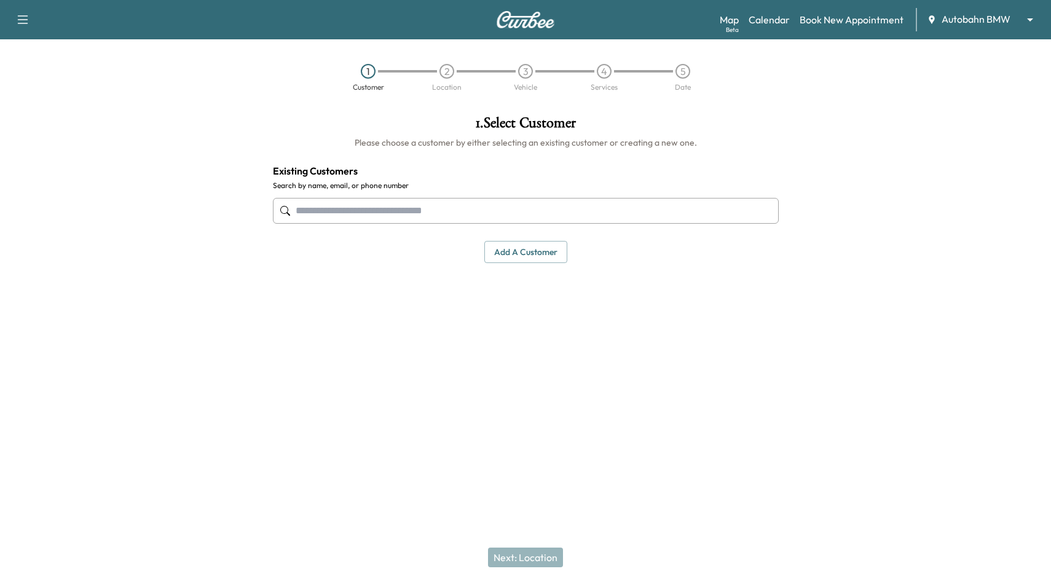
click at [764, 27] on div "Map Beta Calendar Book New Appointment Autobahn BMW ******** ​" at bounding box center [881, 19] width 322 height 23
click at [763, 21] on link "Calendar" at bounding box center [769, 19] width 41 height 15
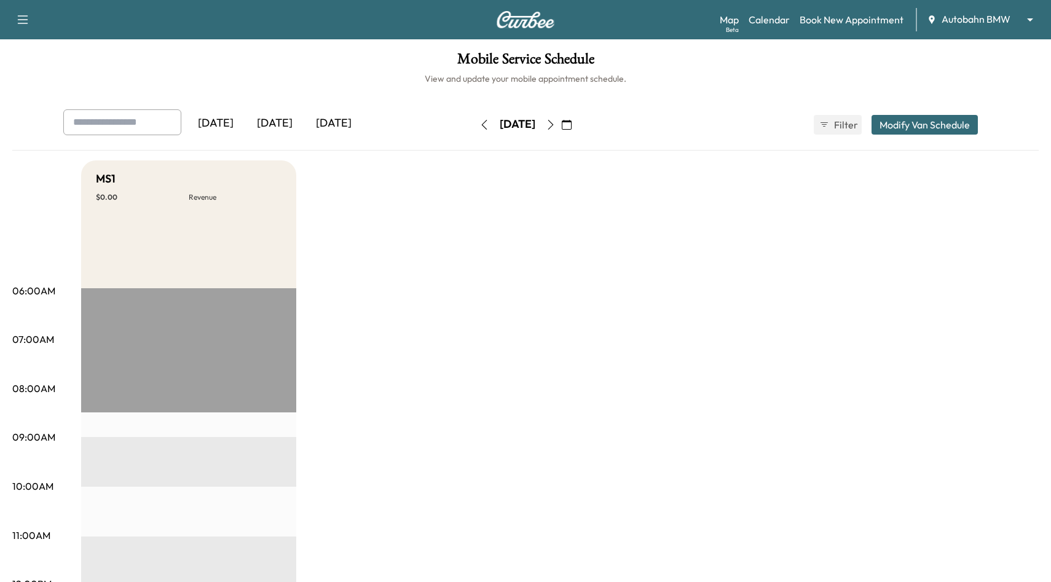
click at [556, 125] on icon "button" at bounding box center [551, 125] width 10 height 10
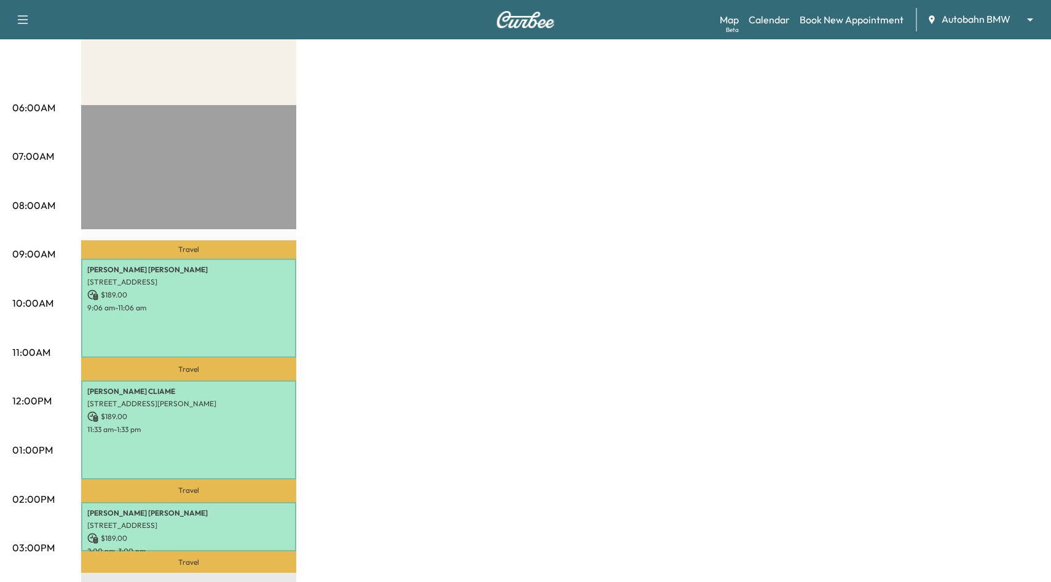
scroll to position [9, 0]
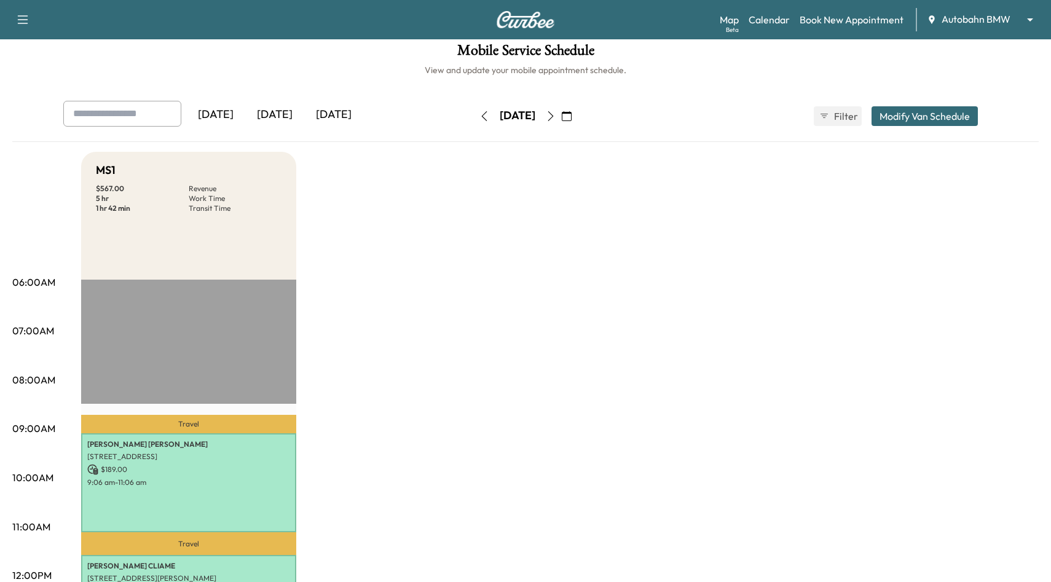
click at [480, 117] on icon "button" at bounding box center [485, 116] width 10 height 10
click at [474, 117] on button "button" at bounding box center [484, 116] width 21 height 20
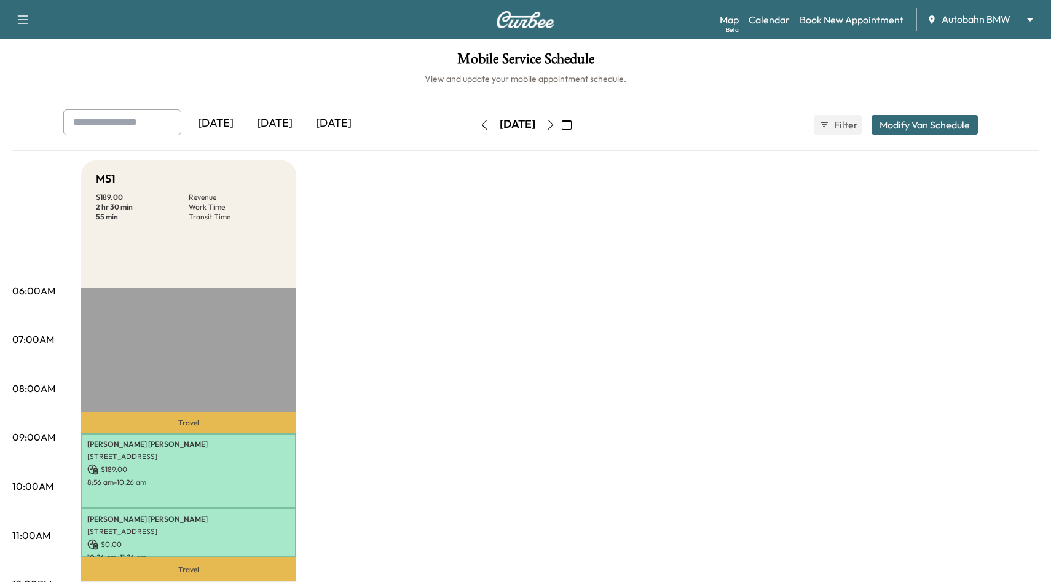
click at [480, 123] on icon "button" at bounding box center [485, 125] width 10 height 10
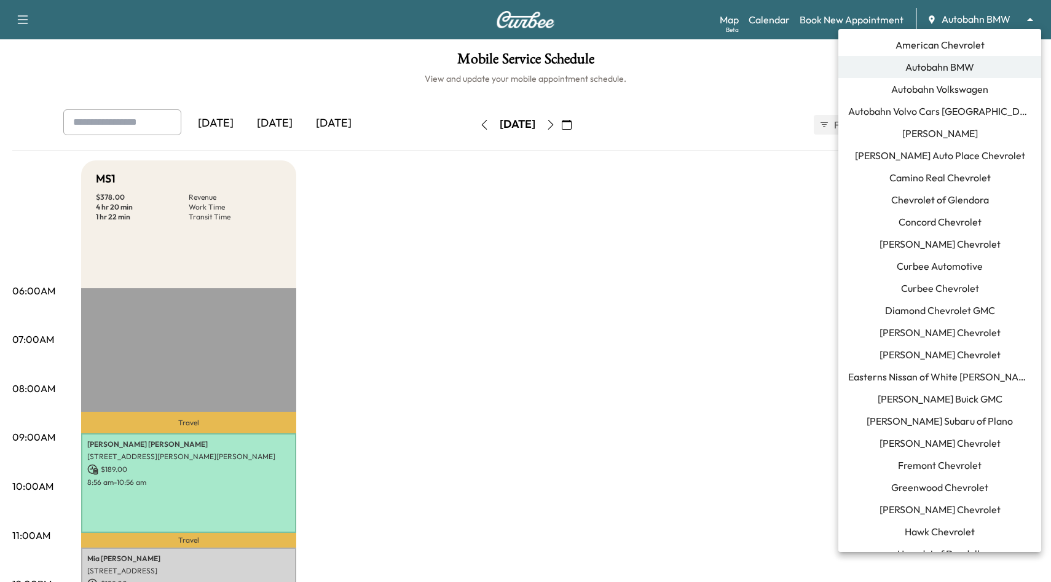
click at [962, 12] on body "Support Log Out Map Beta Calendar Book New Appointment Autobahn BMW ******** ​ …" at bounding box center [525, 291] width 1051 height 582
click at [950, 194] on span "Chevrolet of Glendora" at bounding box center [940, 199] width 98 height 15
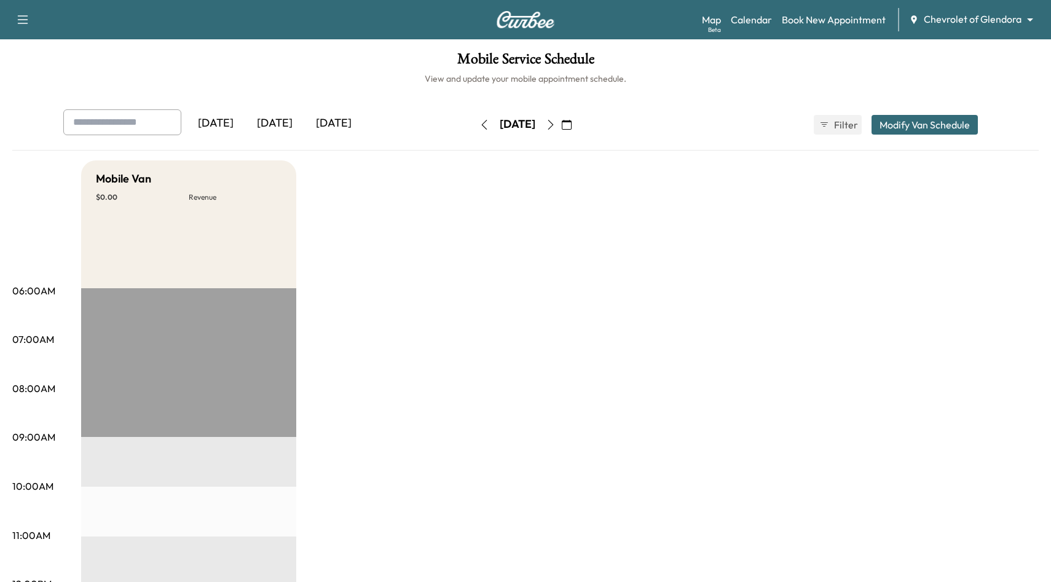
click at [556, 122] on icon "button" at bounding box center [551, 125] width 10 height 10
click at [556, 125] on icon "button" at bounding box center [551, 125] width 10 height 10
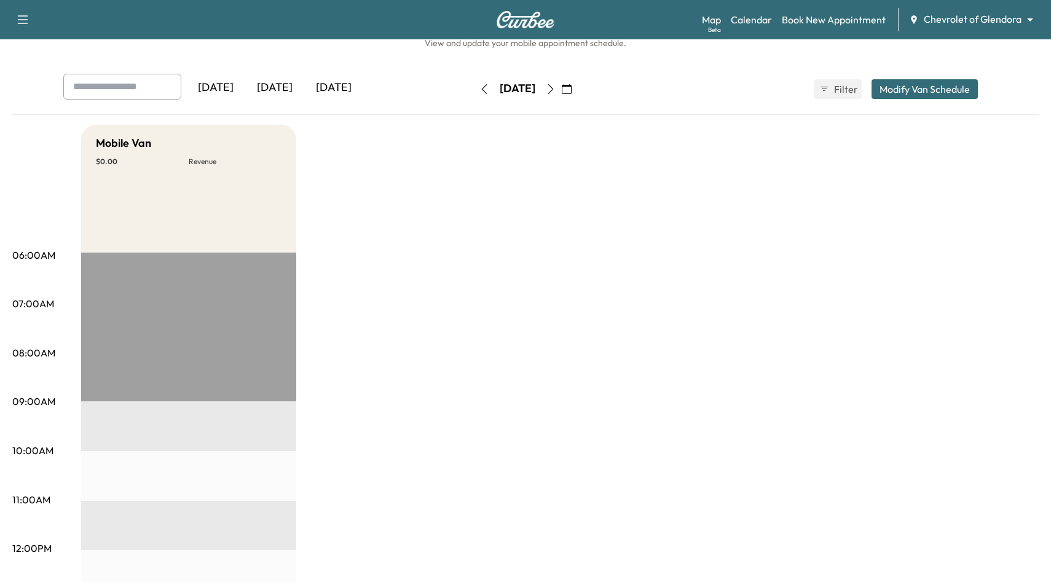
scroll to position [34, 0]
click at [556, 90] on icon "button" at bounding box center [551, 90] width 10 height 10
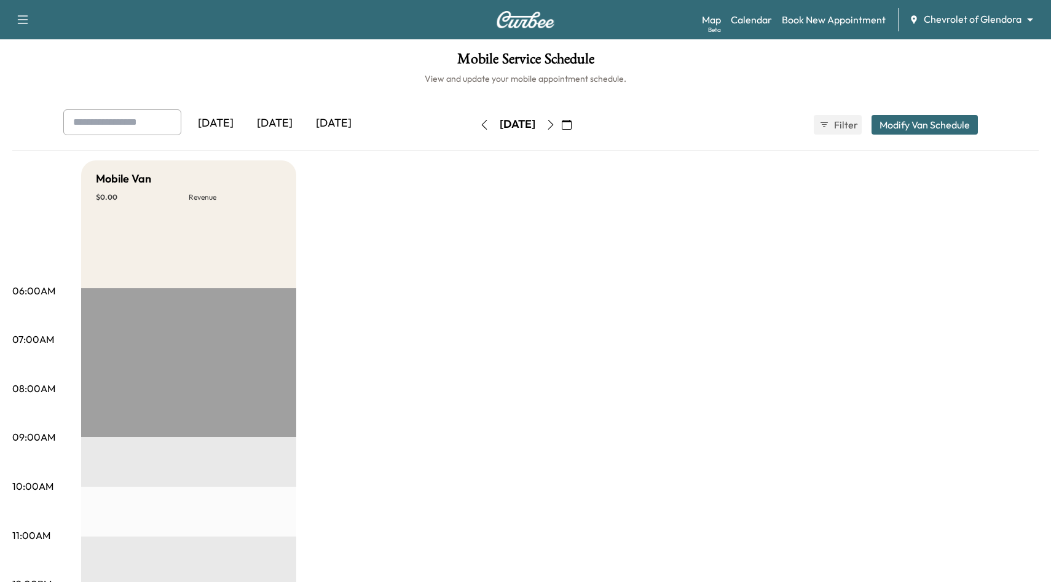
click at [1003, 34] on div "Support Log Out Map Beta Calendar Book New Appointment Chevrolet of Glendora **…" at bounding box center [525, 19] width 1051 height 39
click at [994, 22] on body "Support Log Out Map Beta Calendar Book New Appointment Chevrolet of Glendora **…" at bounding box center [525, 291] width 1051 height 582
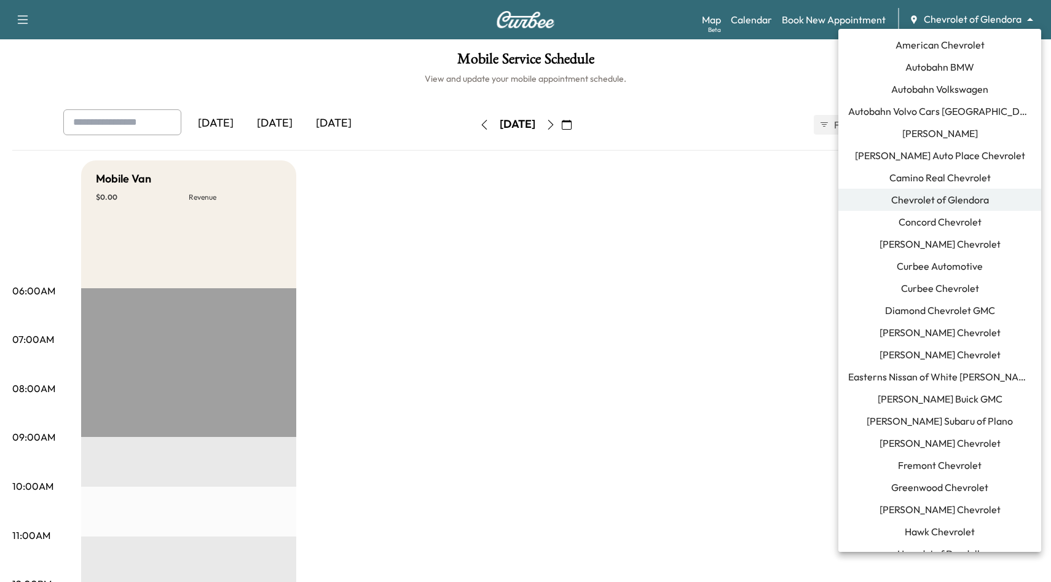
scroll to position [483, 0]
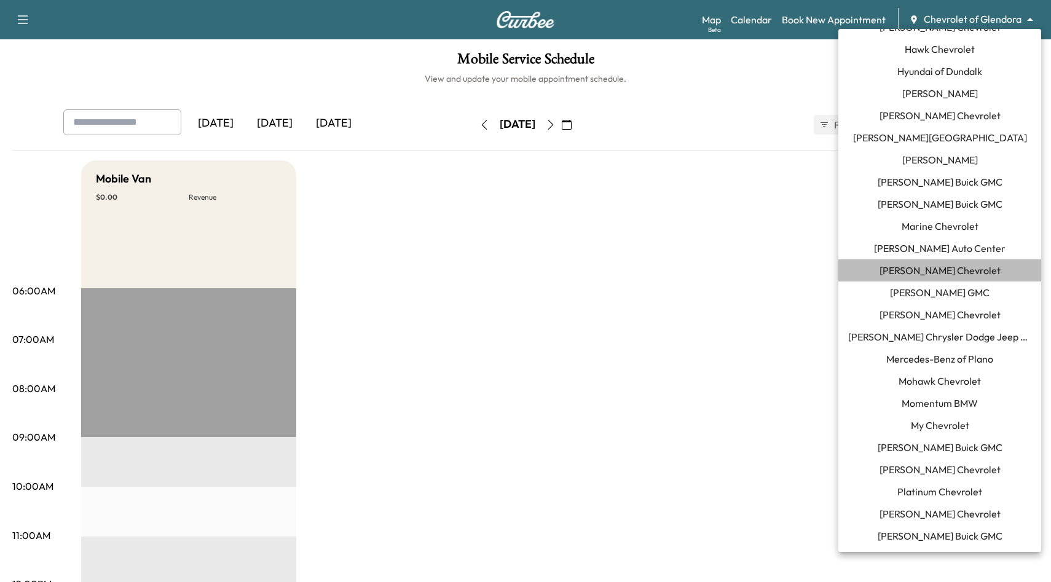
click at [966, 272] on span "[PERSON_NAME] Chevrolet" at bounding box center [940, 270] width 121 height 15
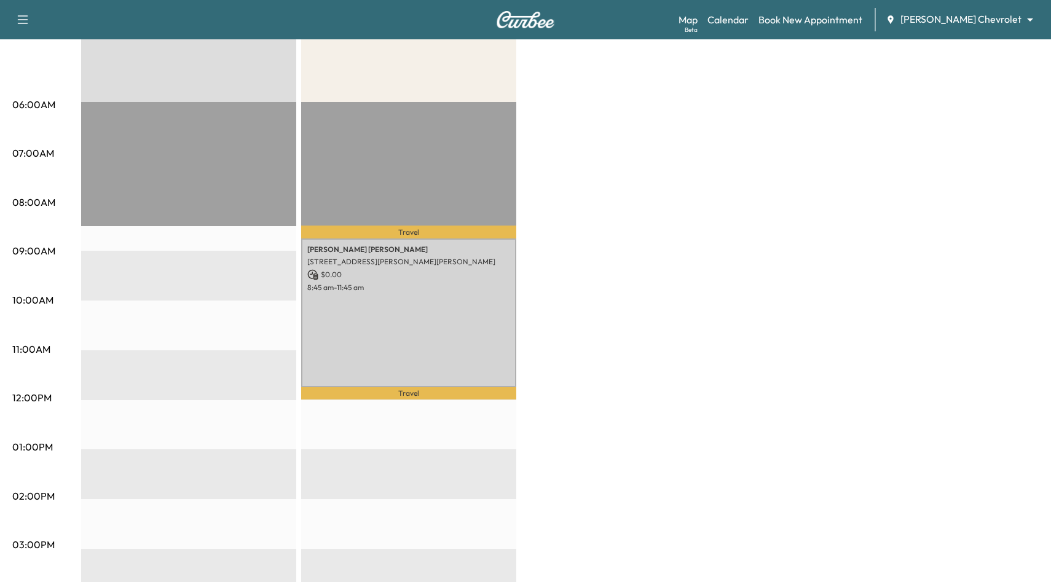
scroll to position [26, 0]
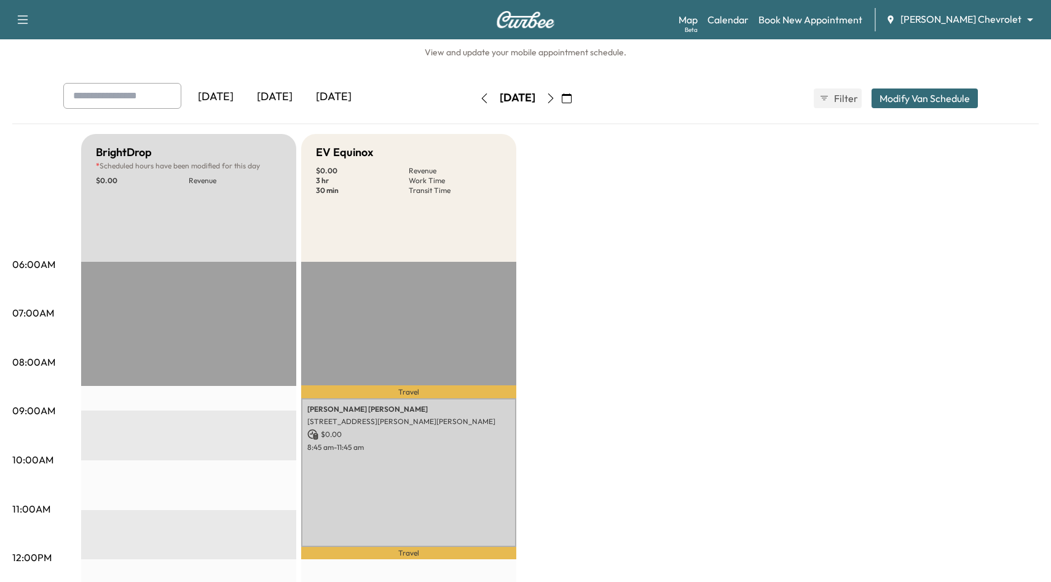
click at [556, 100] on icon "button" at bounding box center [551, 98] width 10 height 10
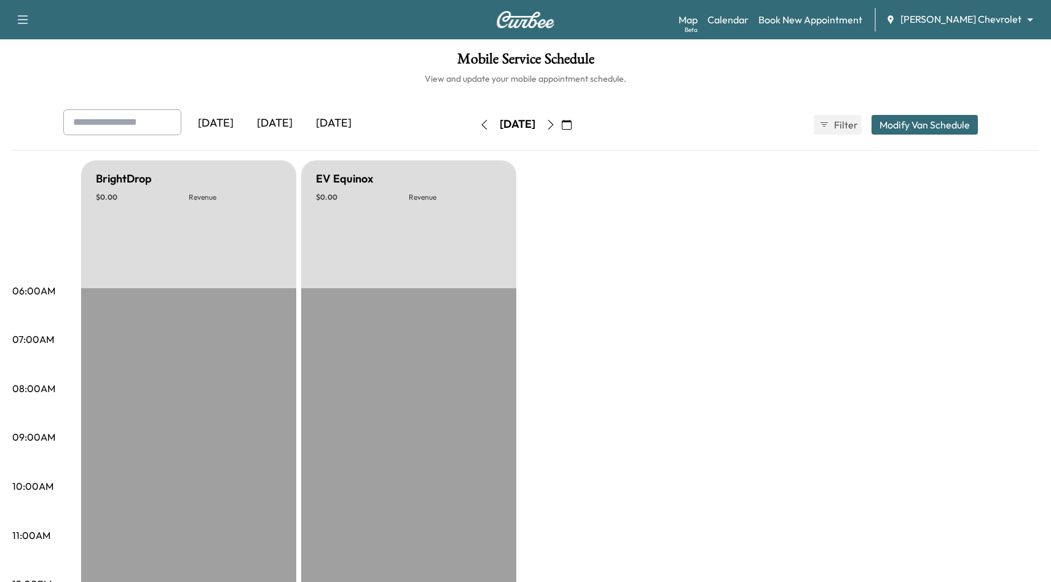
click at [474, 124] on button "button" at bounding box center [484, 125] width 21 height 20
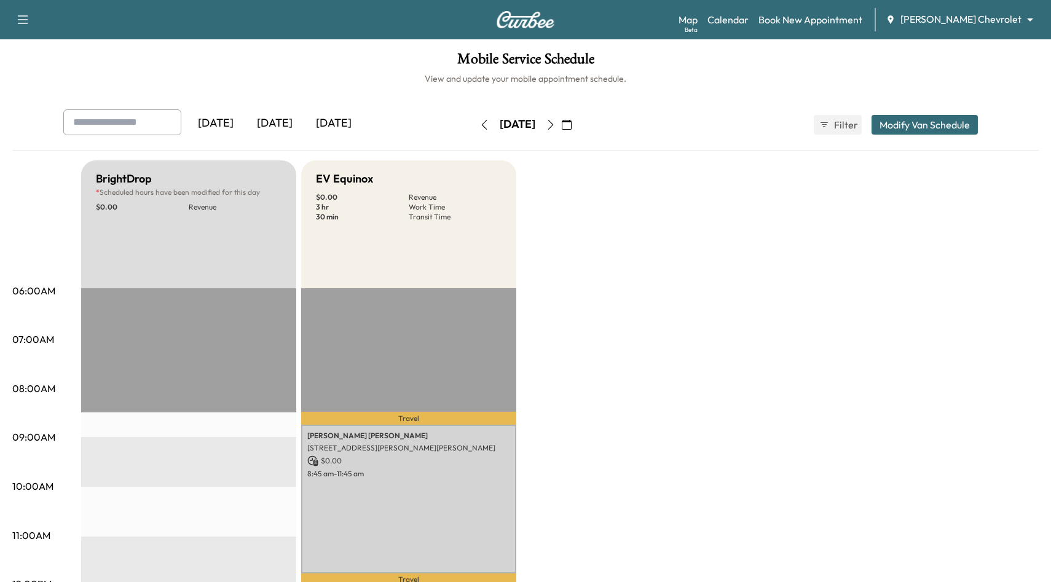
click at [480, 124] on icon "button" at bounding box center [485, 125] width 10 height 10
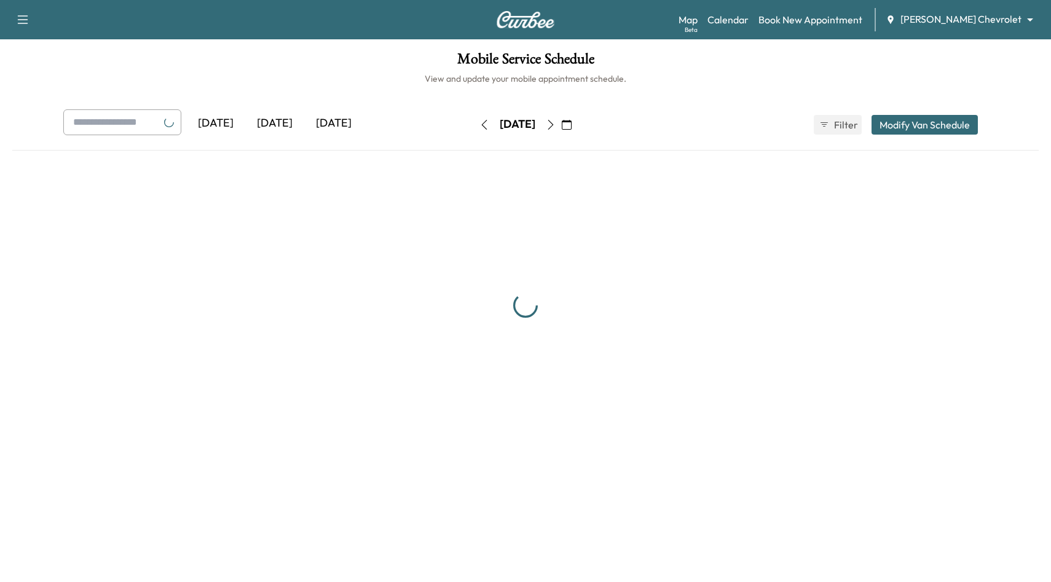
click at [474, 124] on button "button" at bounding box center [484, 125] width 21 height 20
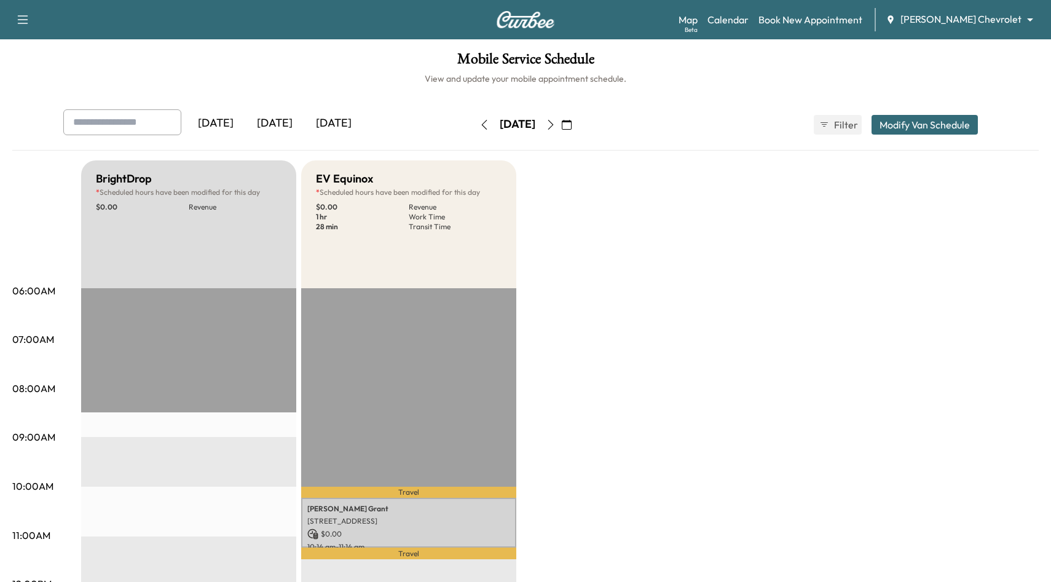
click at [500, 124] on div "[DATE]" at bounding box center [518, 124] width 36 height 15
click at [556, 124] on icon "button" at bounding box center [551, 125] width 10 height 10
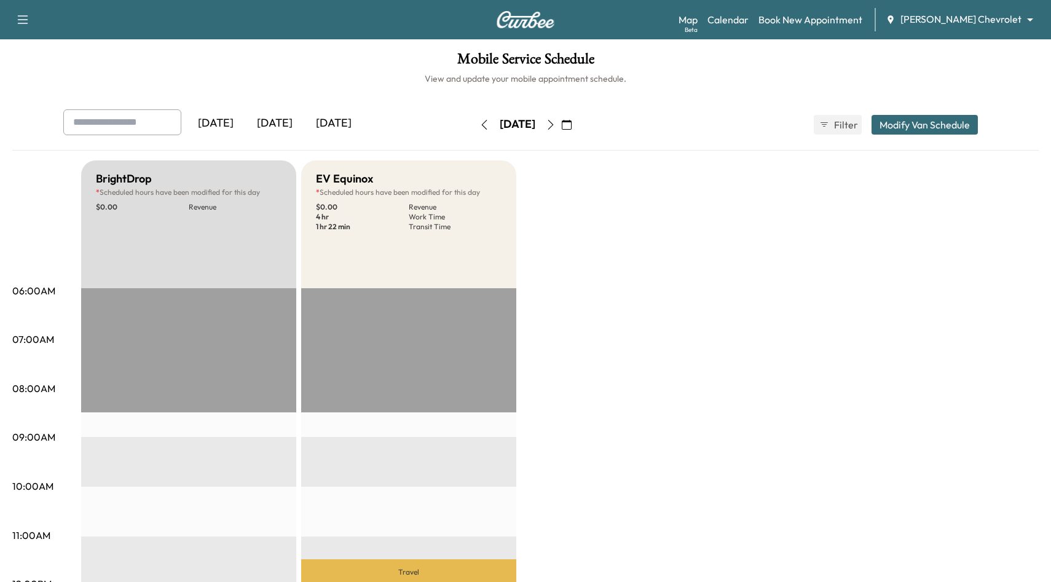
click at [480, 125] on icon "button" at bounding box center [485, 125] width 10 height 10
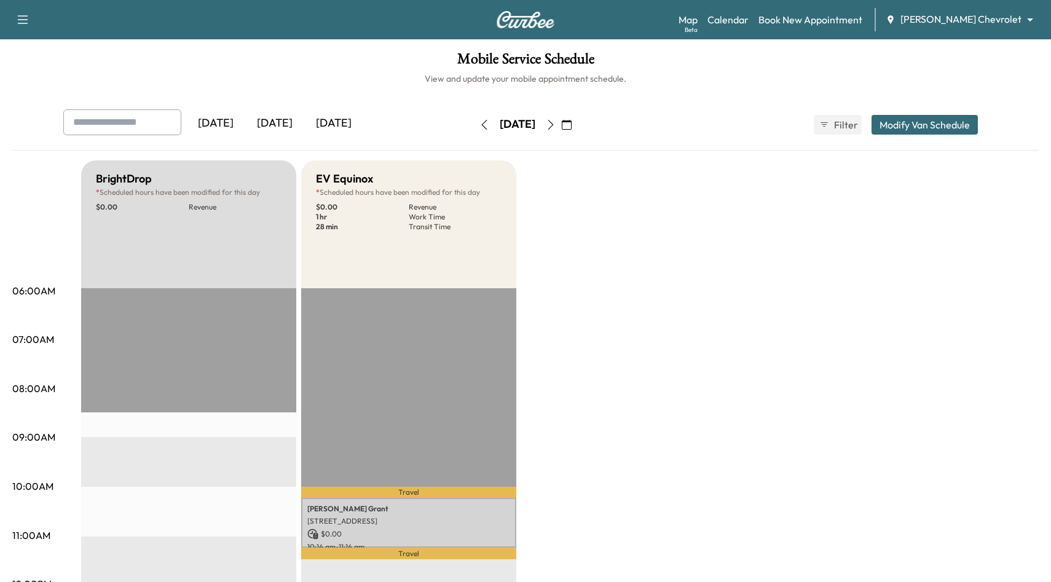
click at [480, 125] on icon "button" at bounding box center [485, 125] width 10 height 10
